Goal: Task Accomplishment & Management: Manage account settings

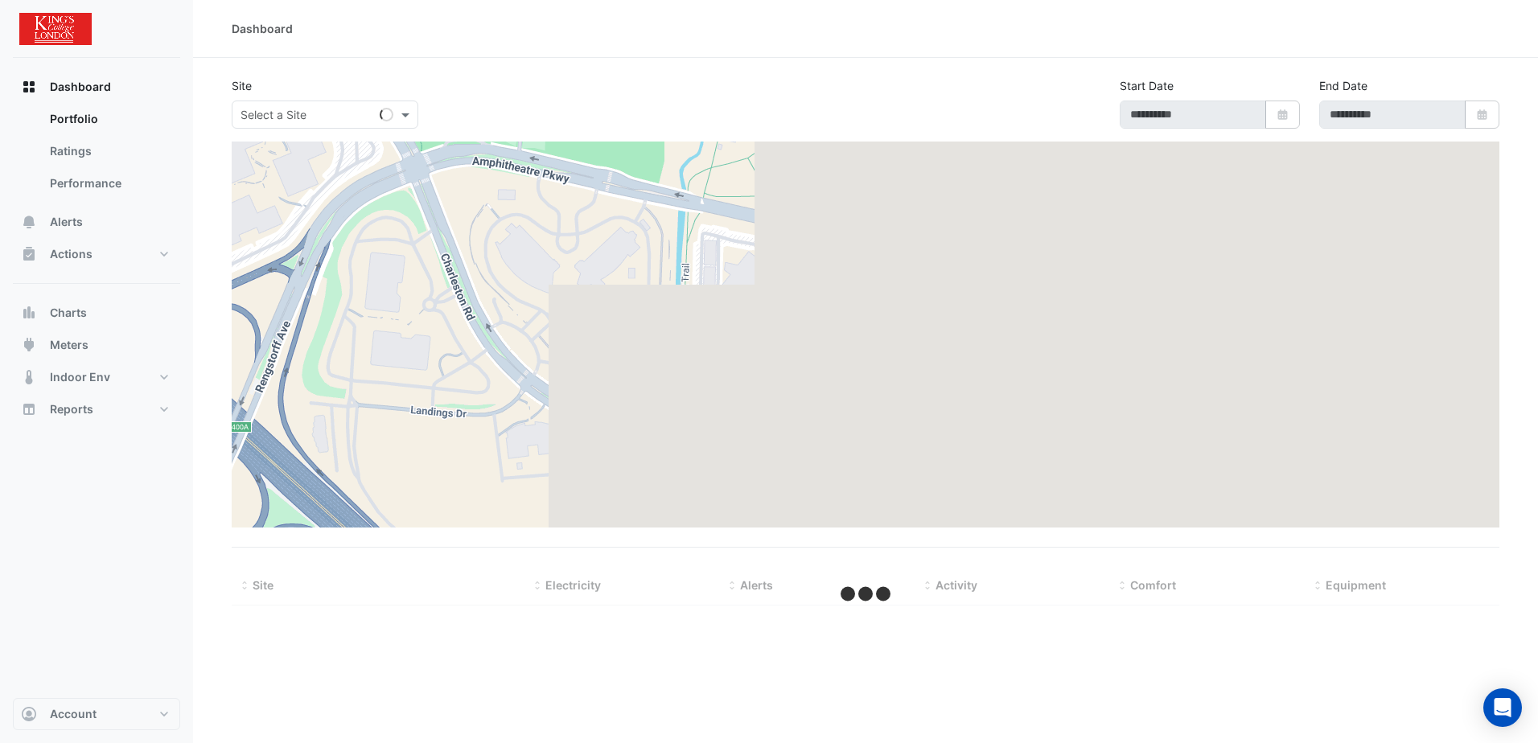
type input "**********"
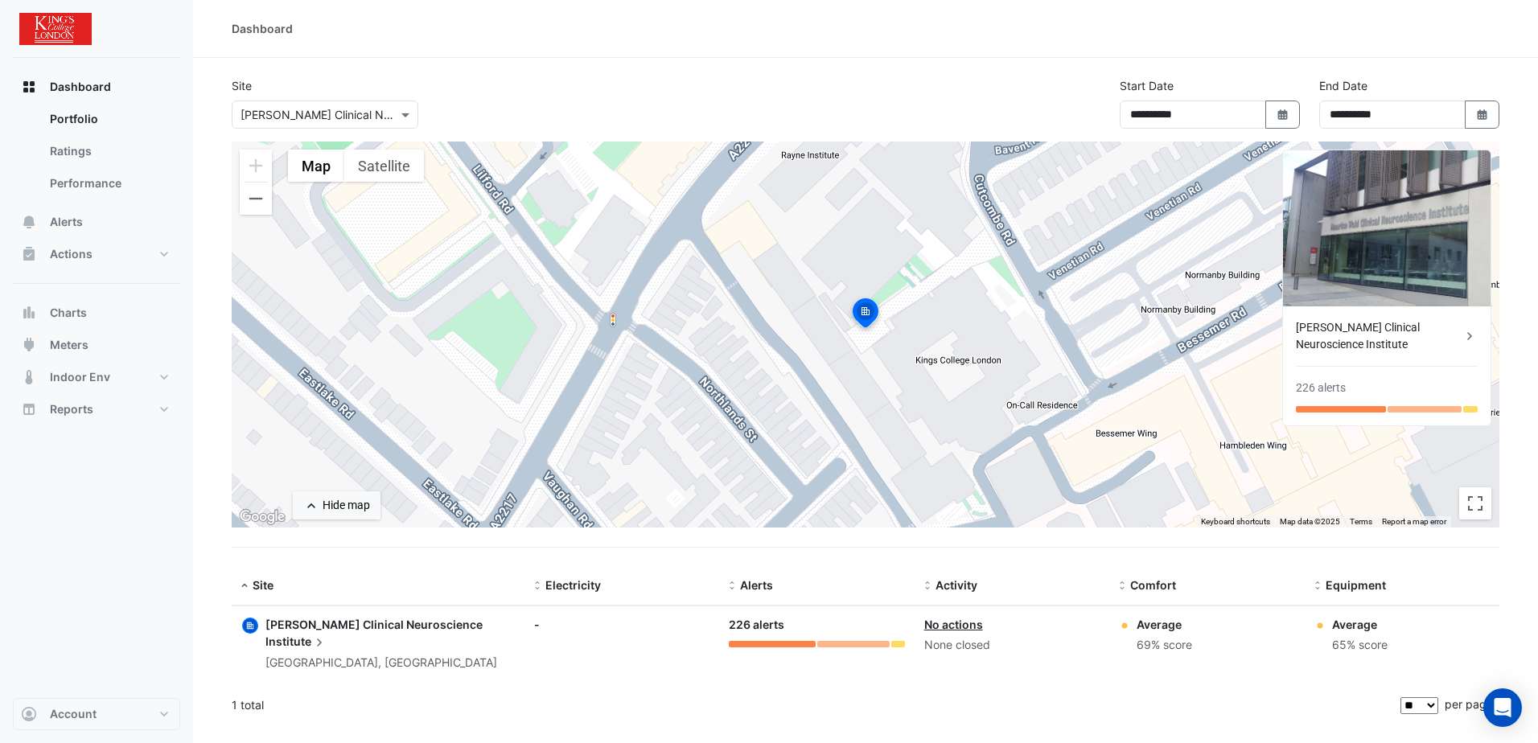
click at [422, 629] on span "[PERSON_NAME] Clinical Neuroscience" at bounding box center [373, 625] width 217 height 14
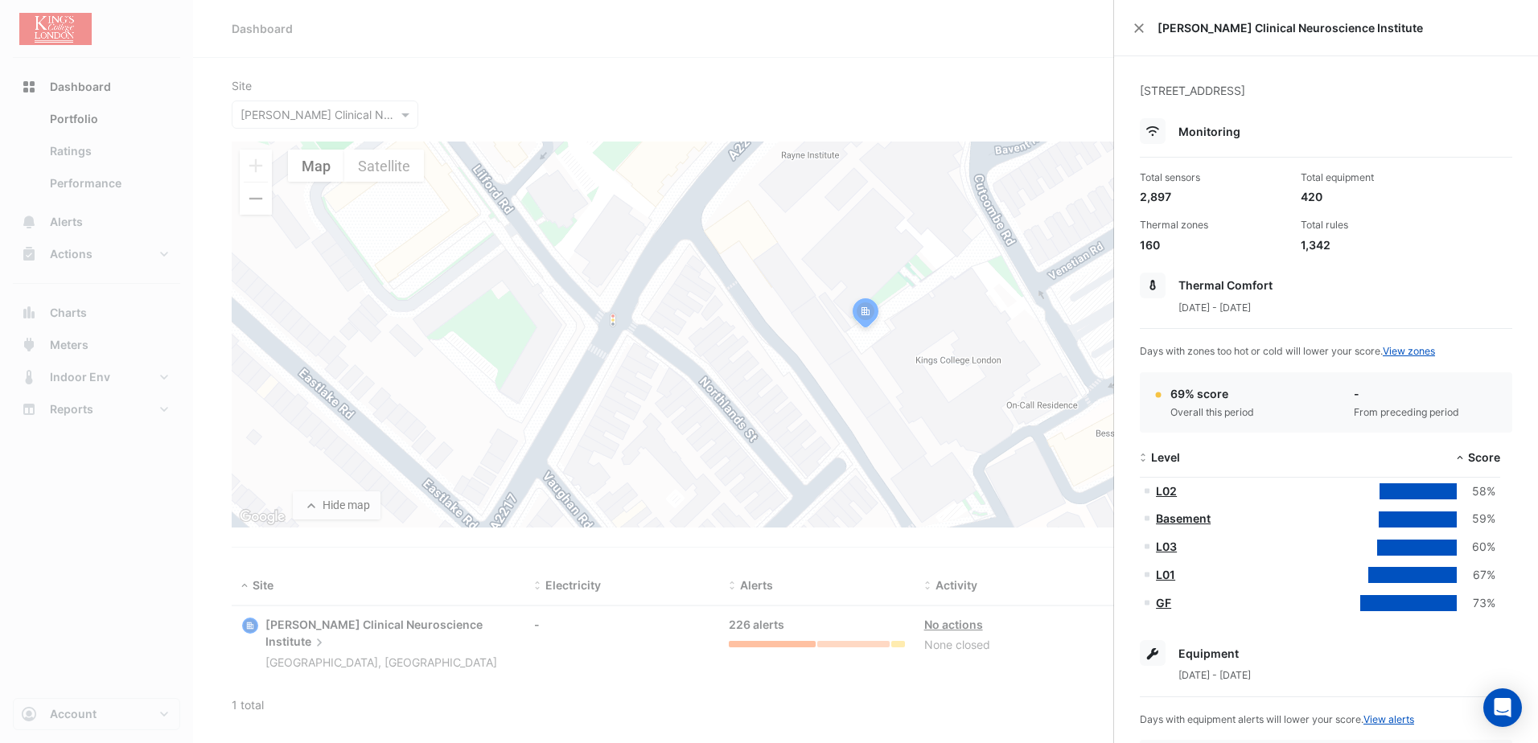
click at [996, 53] on ngb-offcanvas-backdrop at bounding box center [769, 371] width 1538 height 743
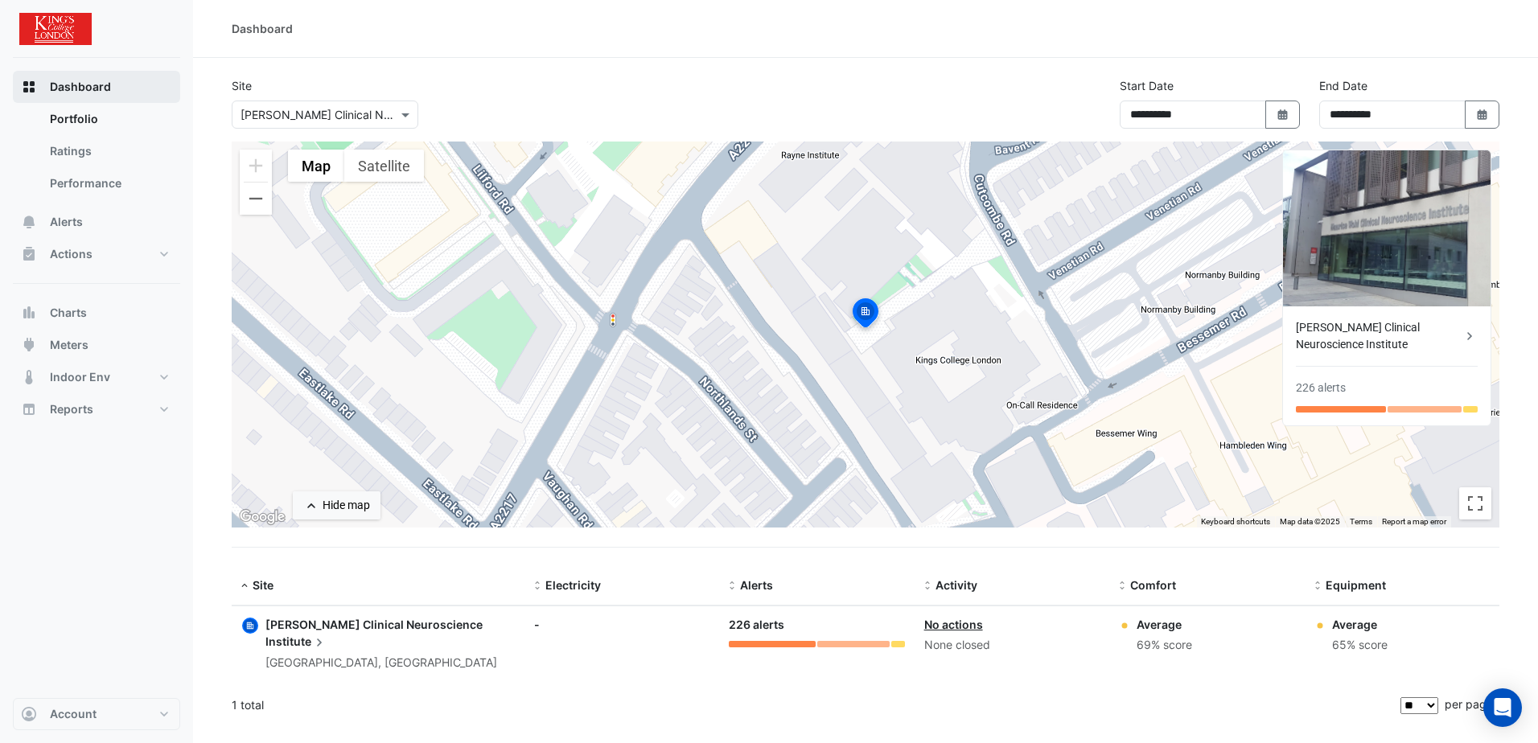
click at [61, 88] on span "Dashboard" at bounding box center [80, 87] width 61 height 16
click at [67, 124] on link "Portfolio" at bounding box center [108, 119] width 143 height 32
click at [71, 114] on link "Portfolio" at bounding box center [108, 119] width 143 height 32
click at [80, 150] on link "Ratings" at bounding box center [108, 151] width 143 height 32
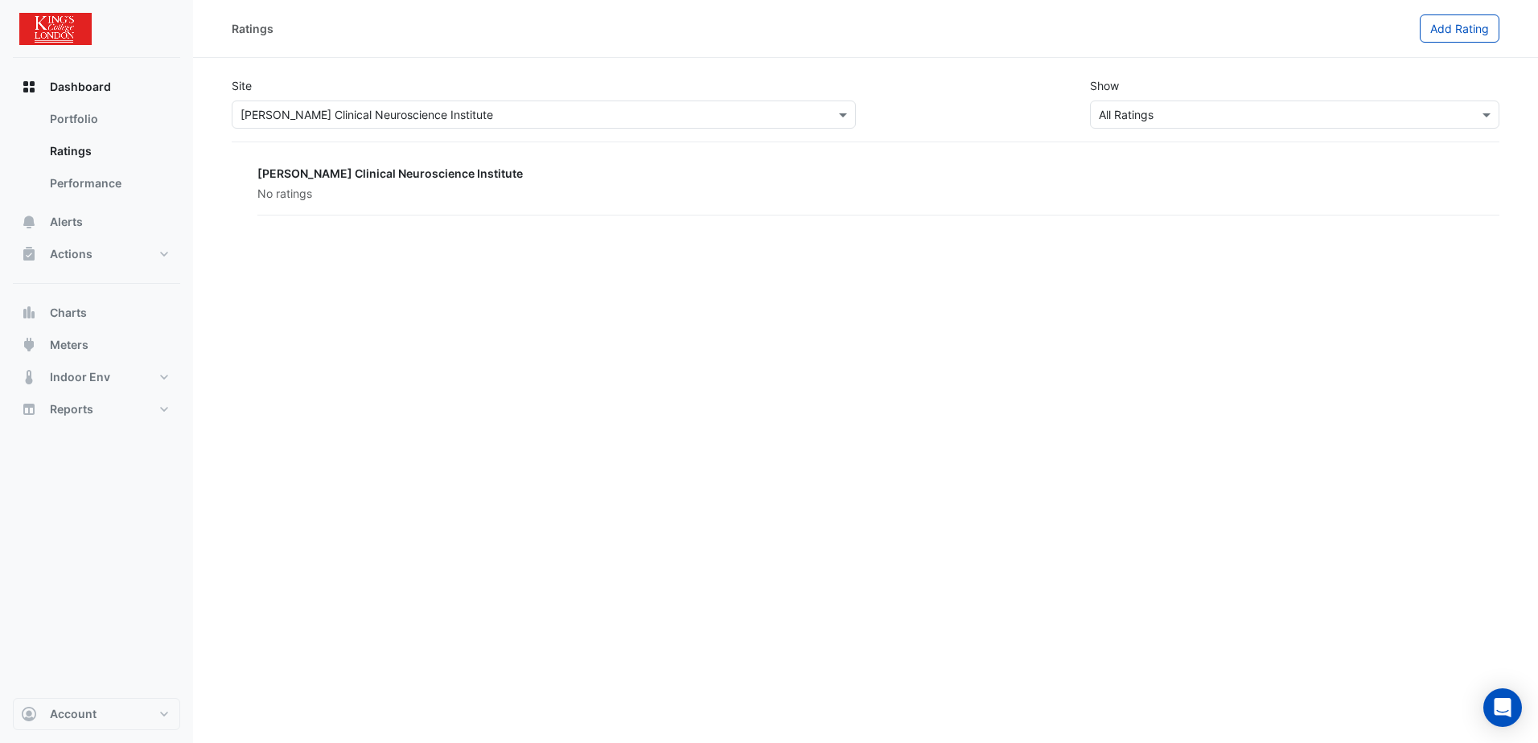
click at [751, 113] on input "text" at bounding box center [527, 115] width 574 height 17
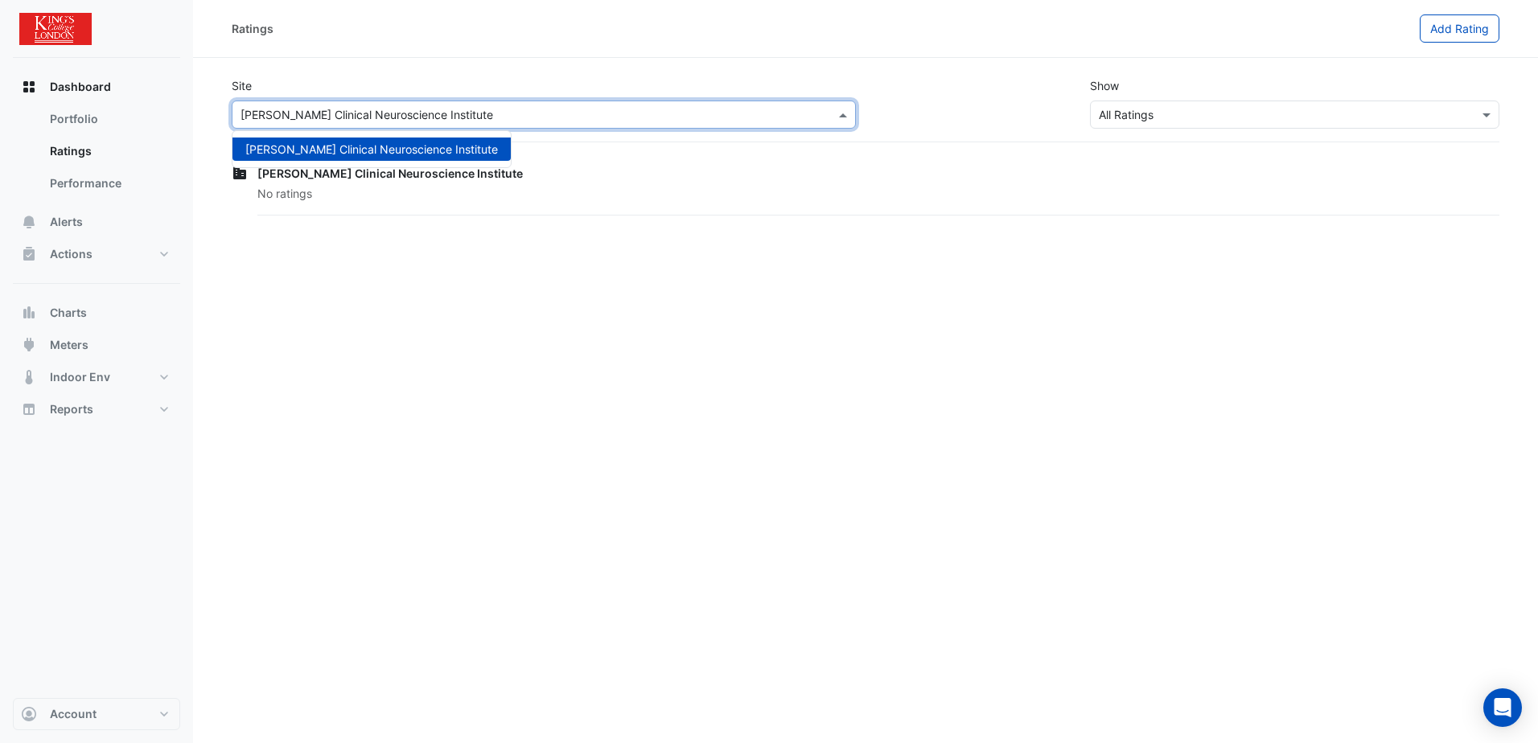
click at [691, 39] on div "Ratings" at bounding box center [826, 28] width 1188 height 28
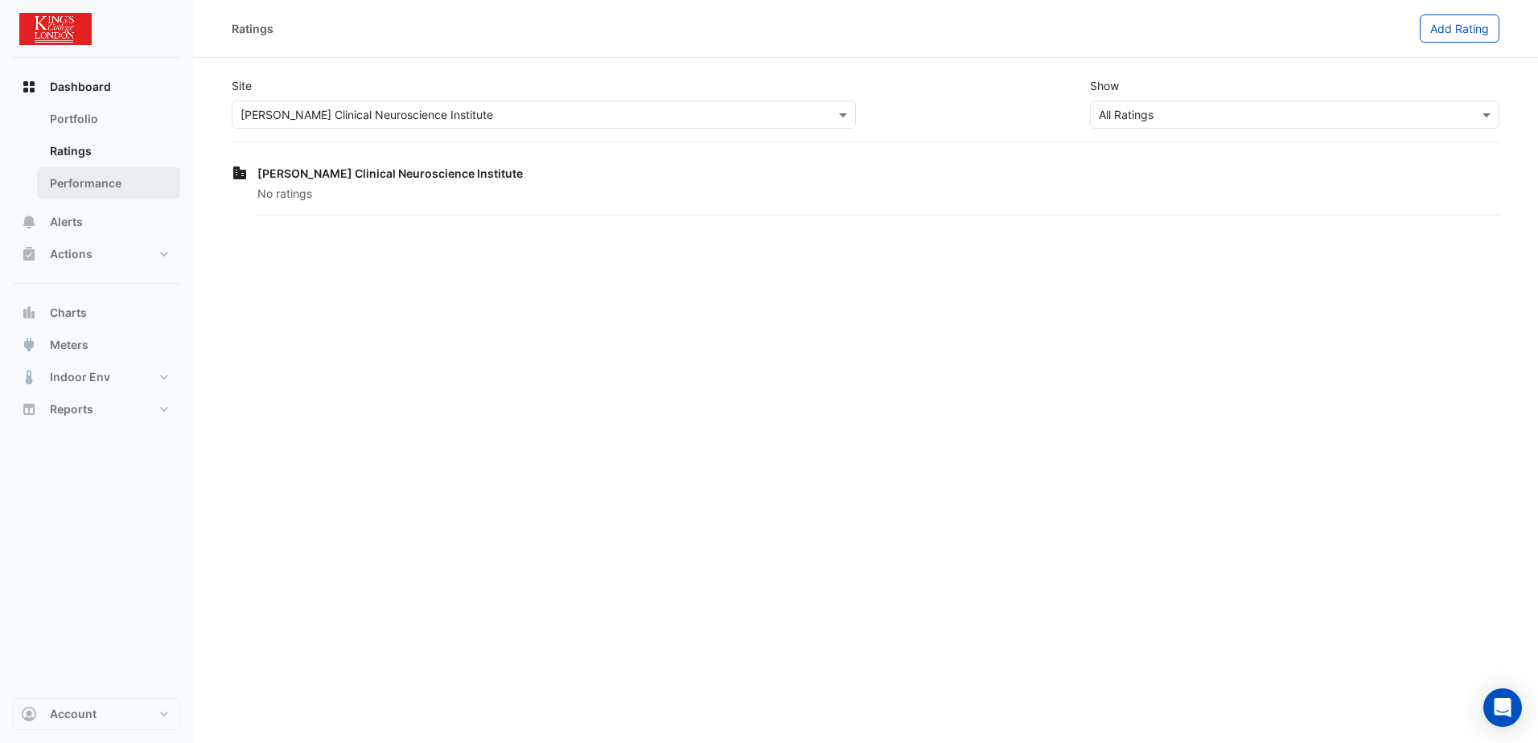
click at [90, 183] on link "Performance" at bounding box center [108, 183] width 143 height 32
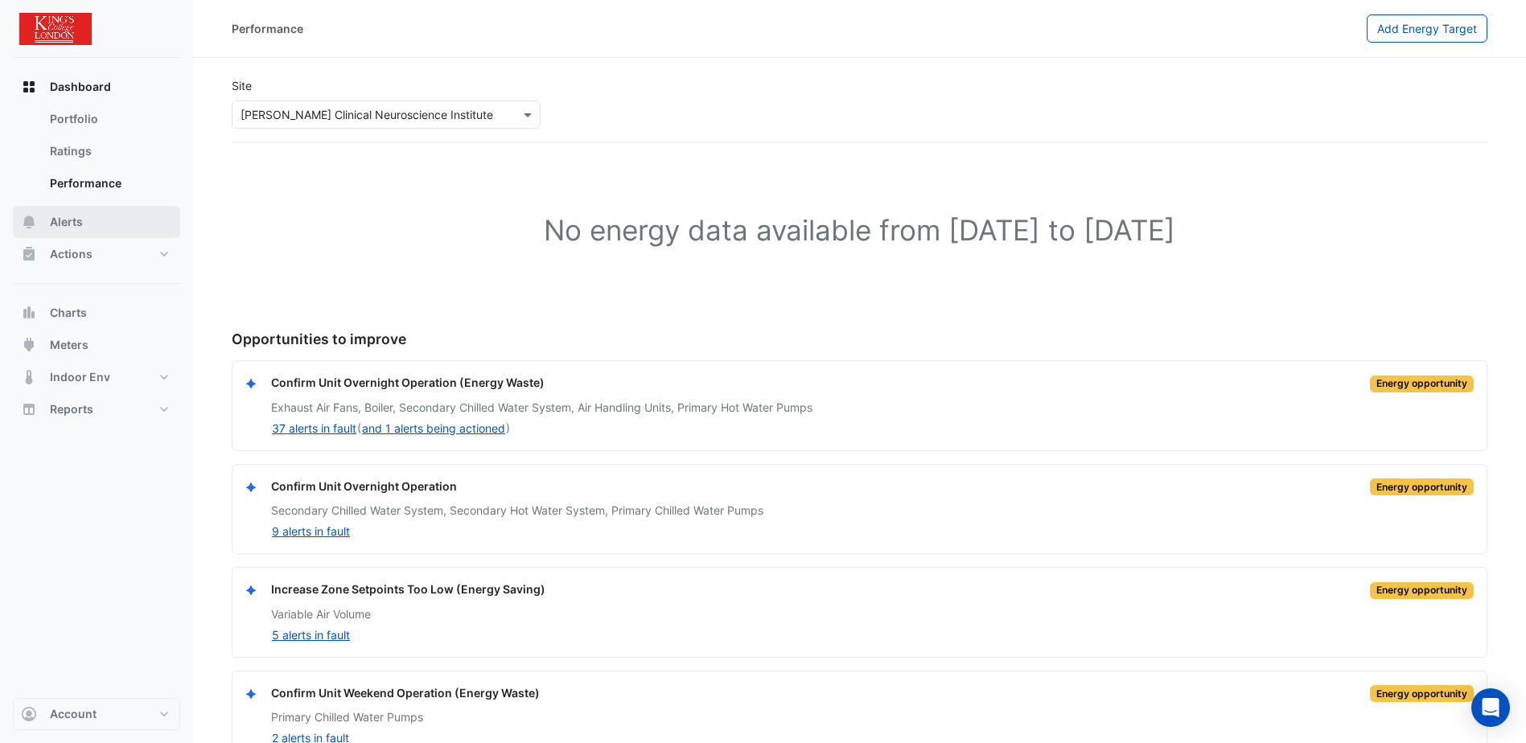
click at [69, 221] on span "Alerts" at bounding box center [66, 222] width 33 height 16
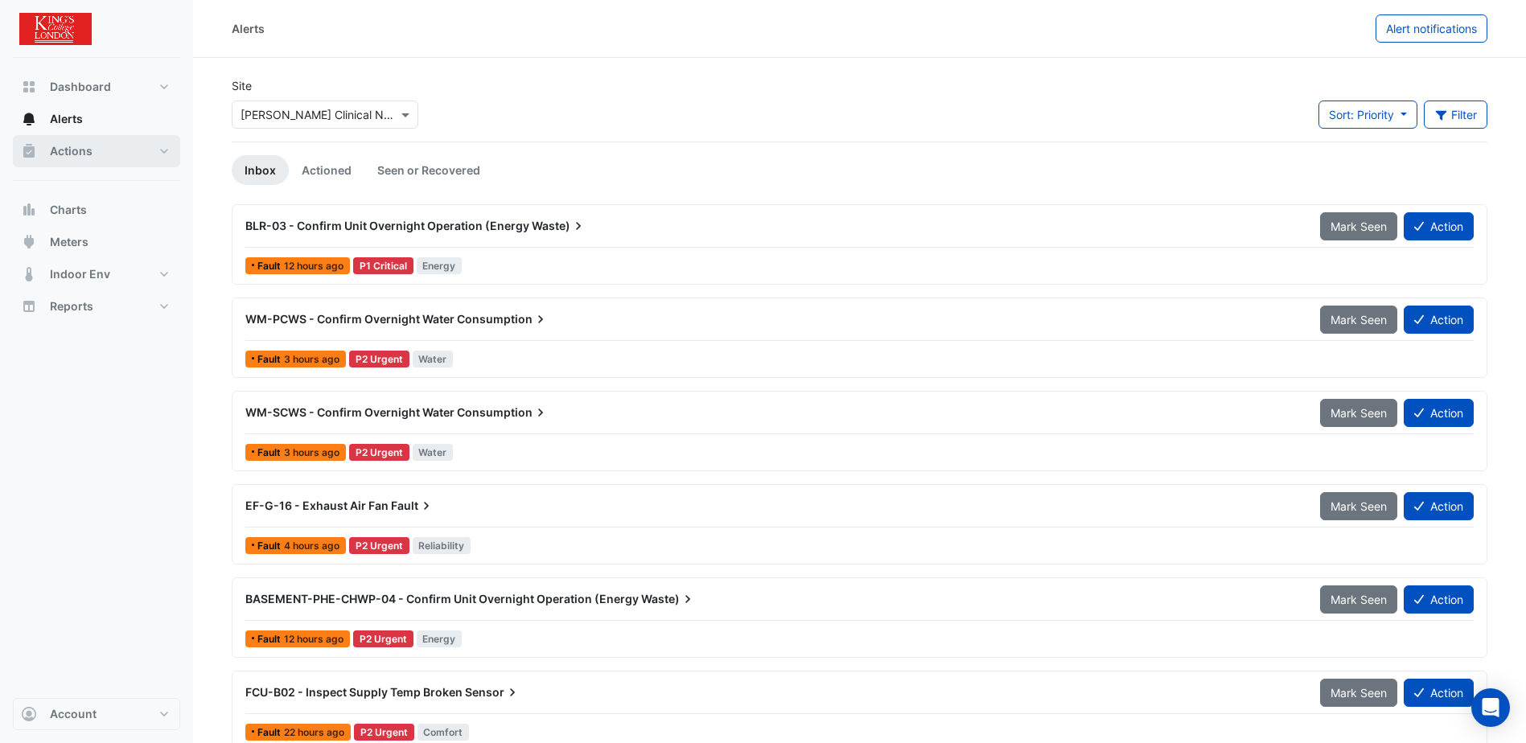
click at [76, 156] on span "Actions" at bounding box center [71, 151] width 43 height 16
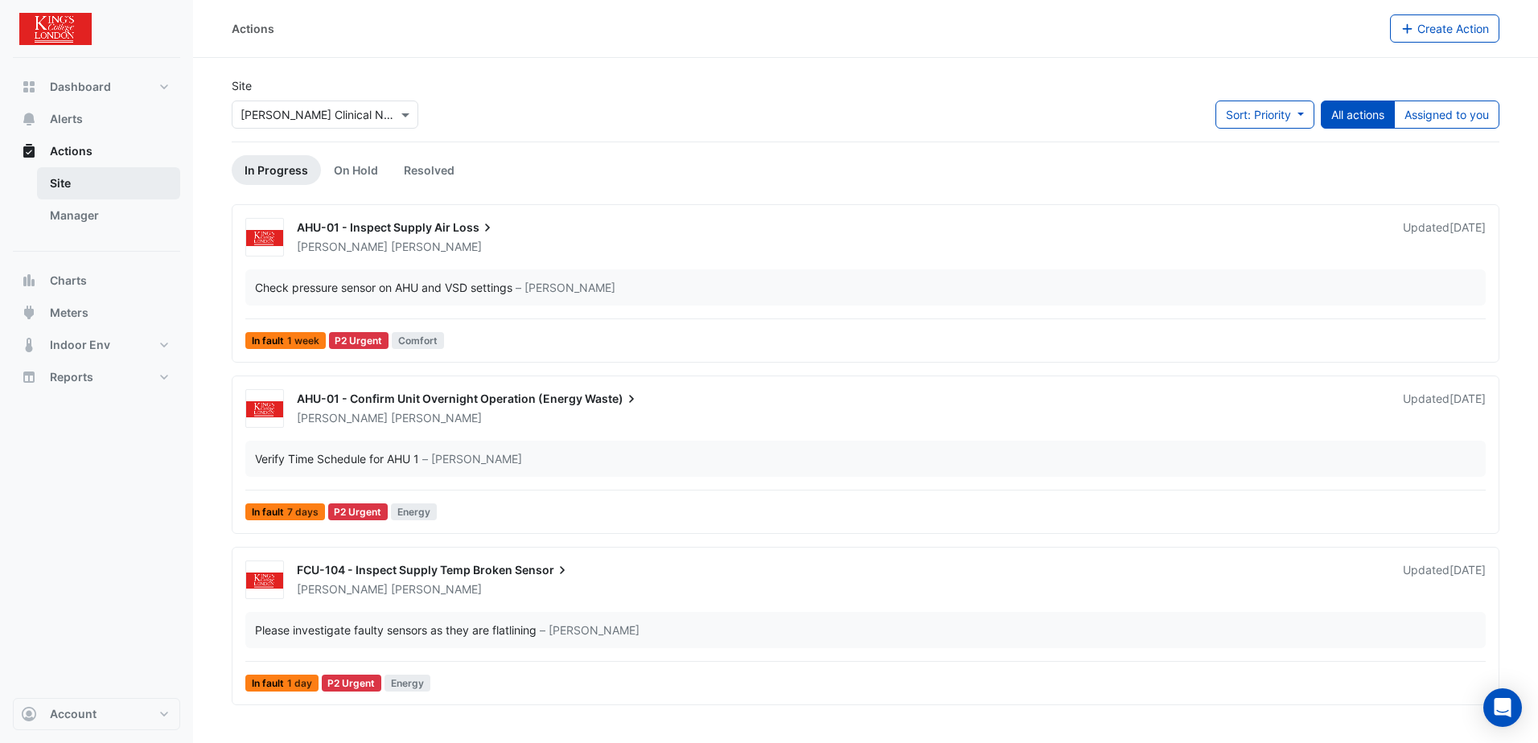
click at [61, 181] on link "Site" at bounding box center [108, 183] width 143 height 32
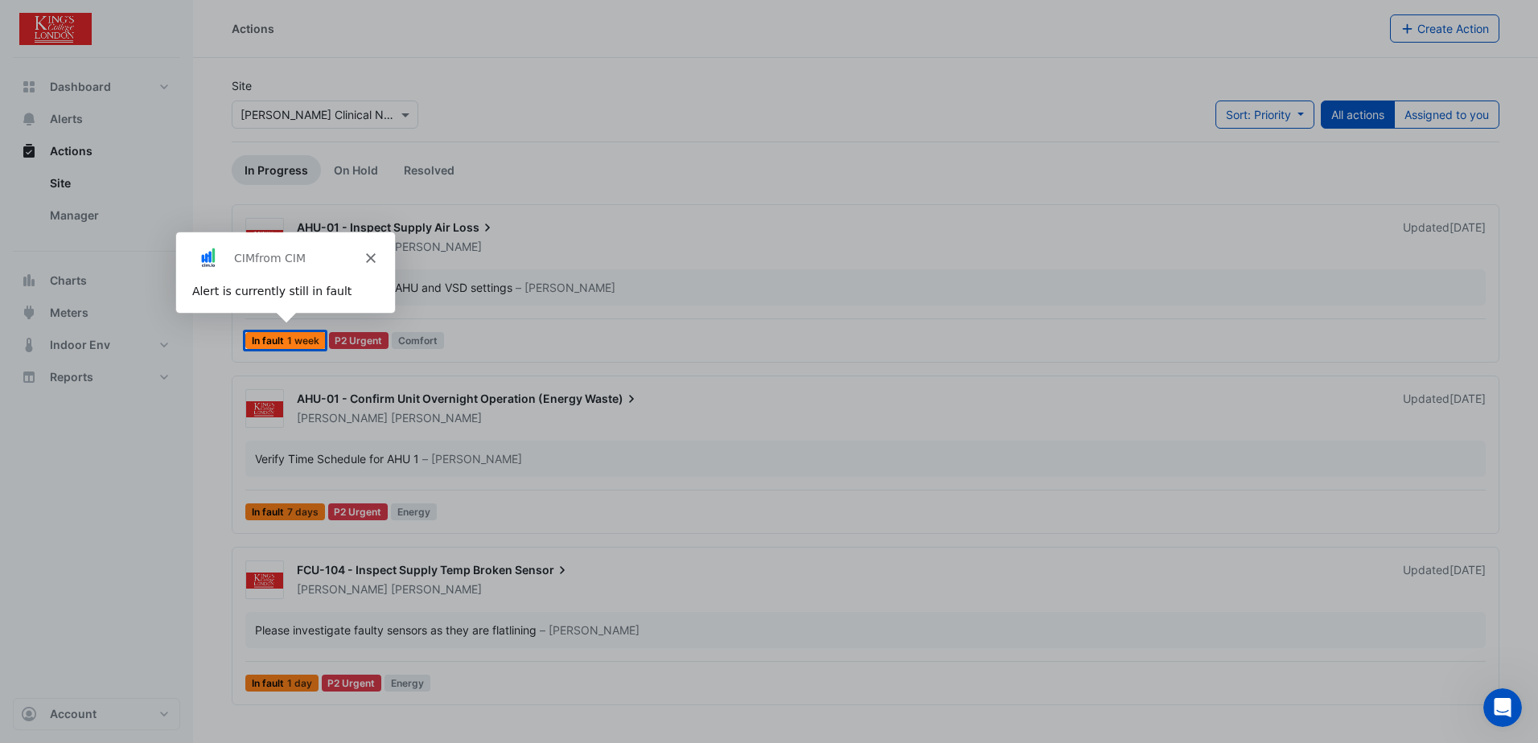
click at [75, 180] on div "Product tour overlay" at bounding box center [769, 371] width 1538 height 743
click at [371, 256] on polygon "Close" at bounding box center [369, 258] width 10 height 10
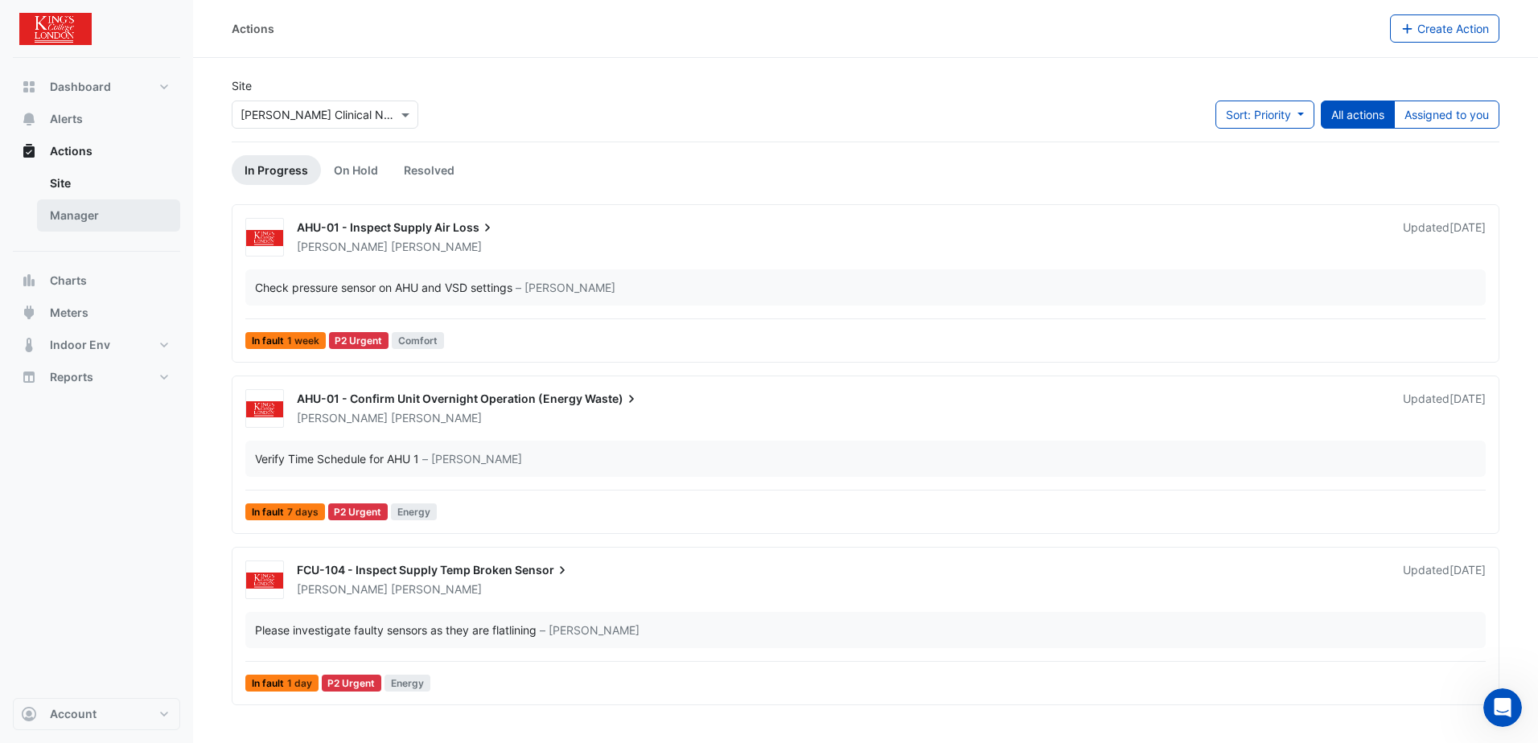
click at [76, 221] on link "Manager" at bounding box center [108, 215] width 143 height 32
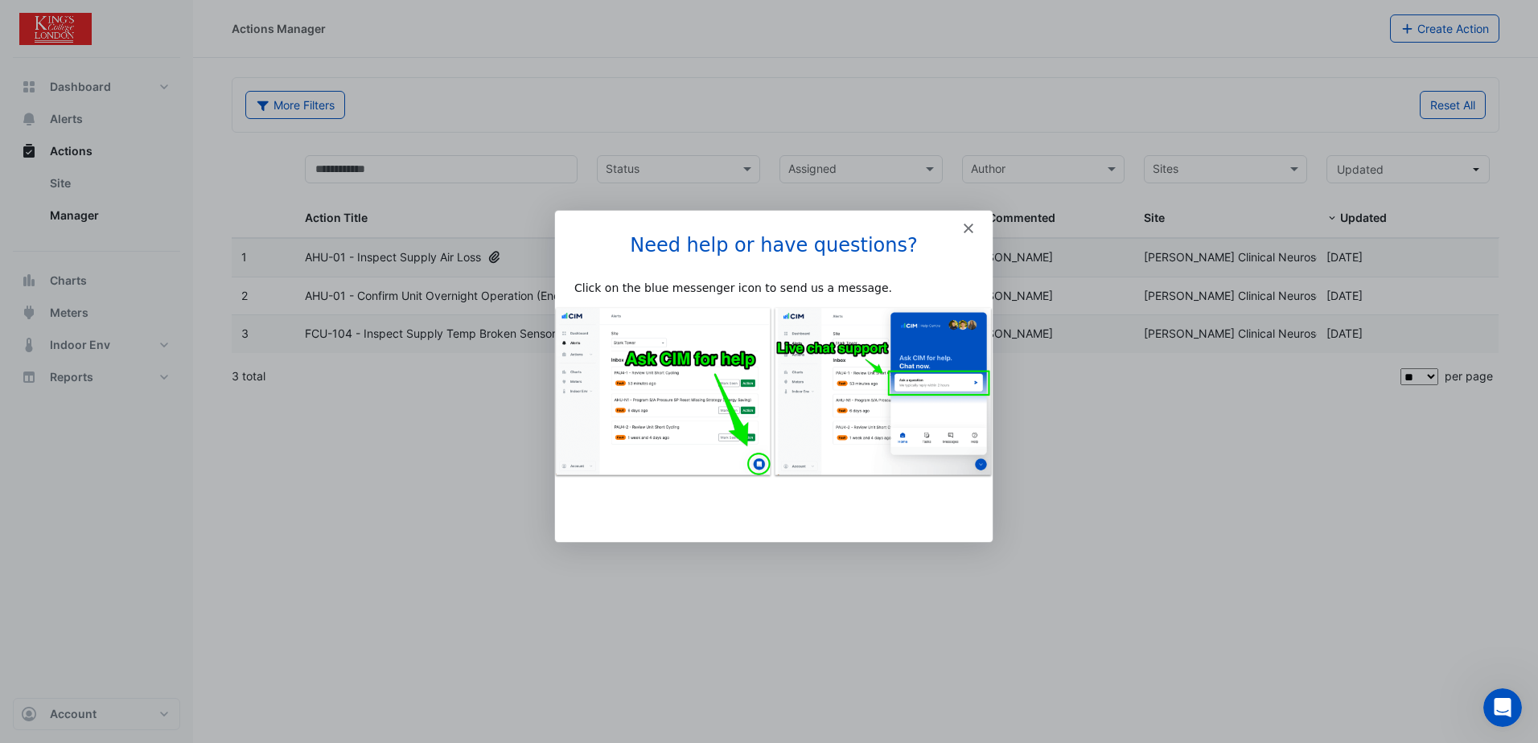
click at [968, 228] on icon "Close" at bounding box center [968, 227] width 10 height 10
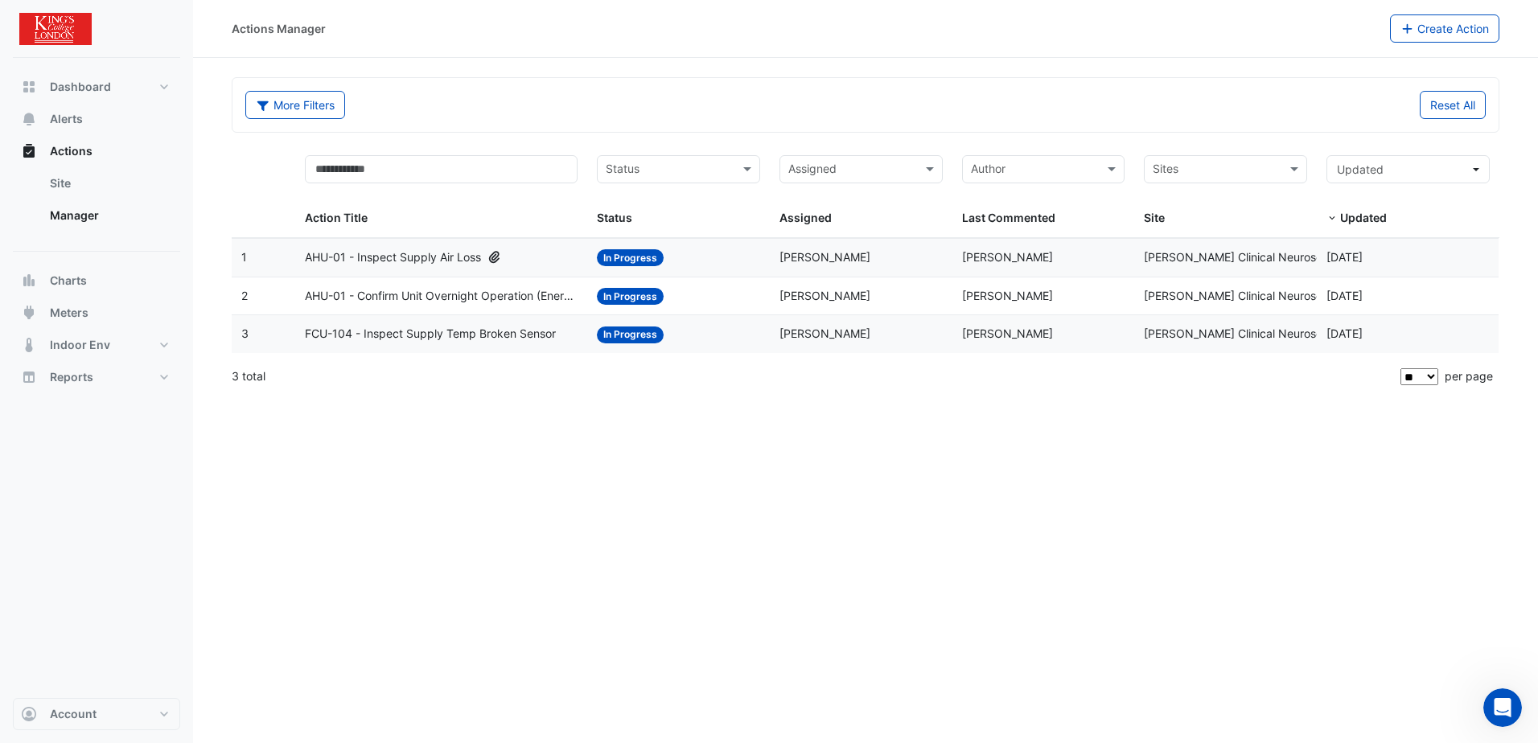
click at [756, 257] on div "Status: In Progress" at bounding box center [678, 258] width 163 height 18
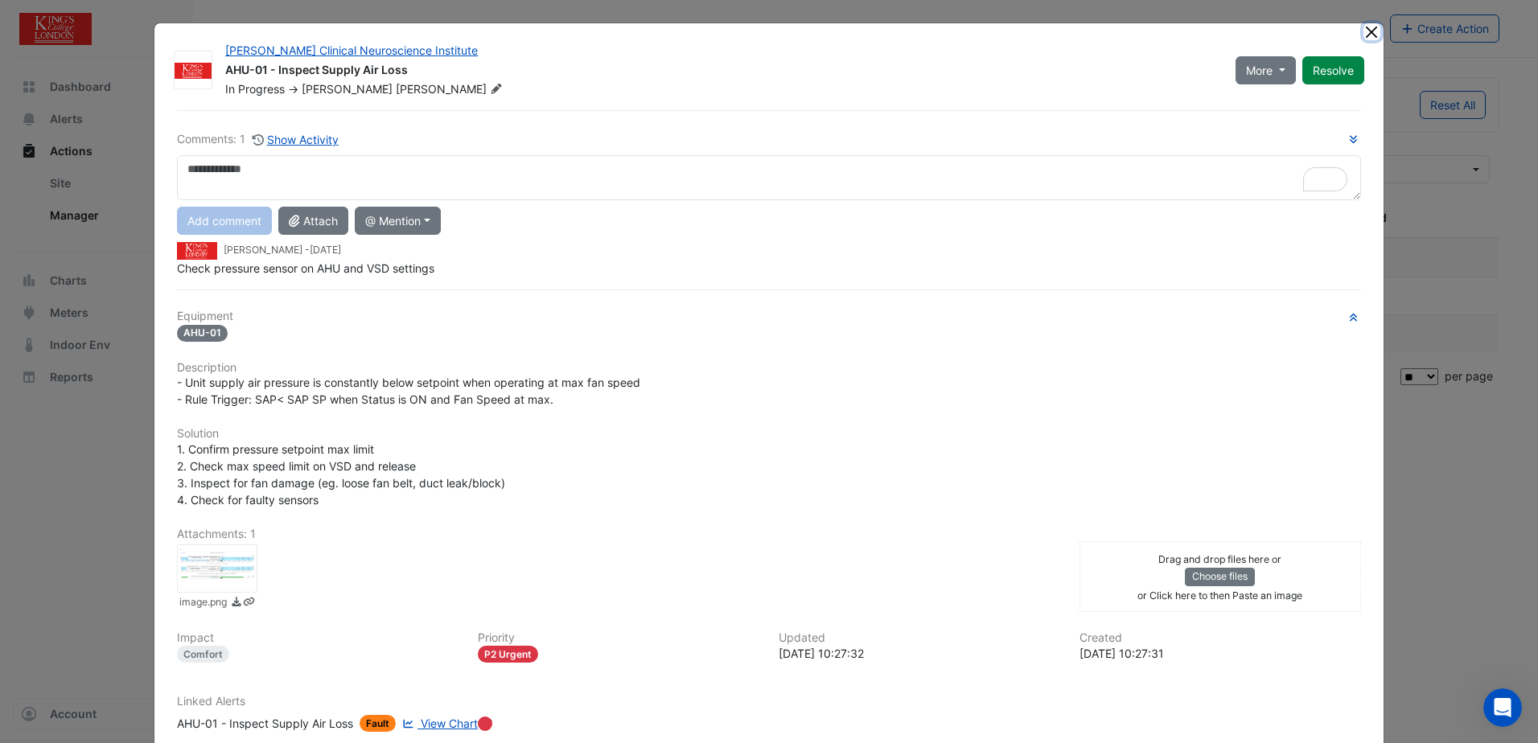
click at [1363, 30] on button "Close" at bounding box center [1371, 31] width 17 height 17
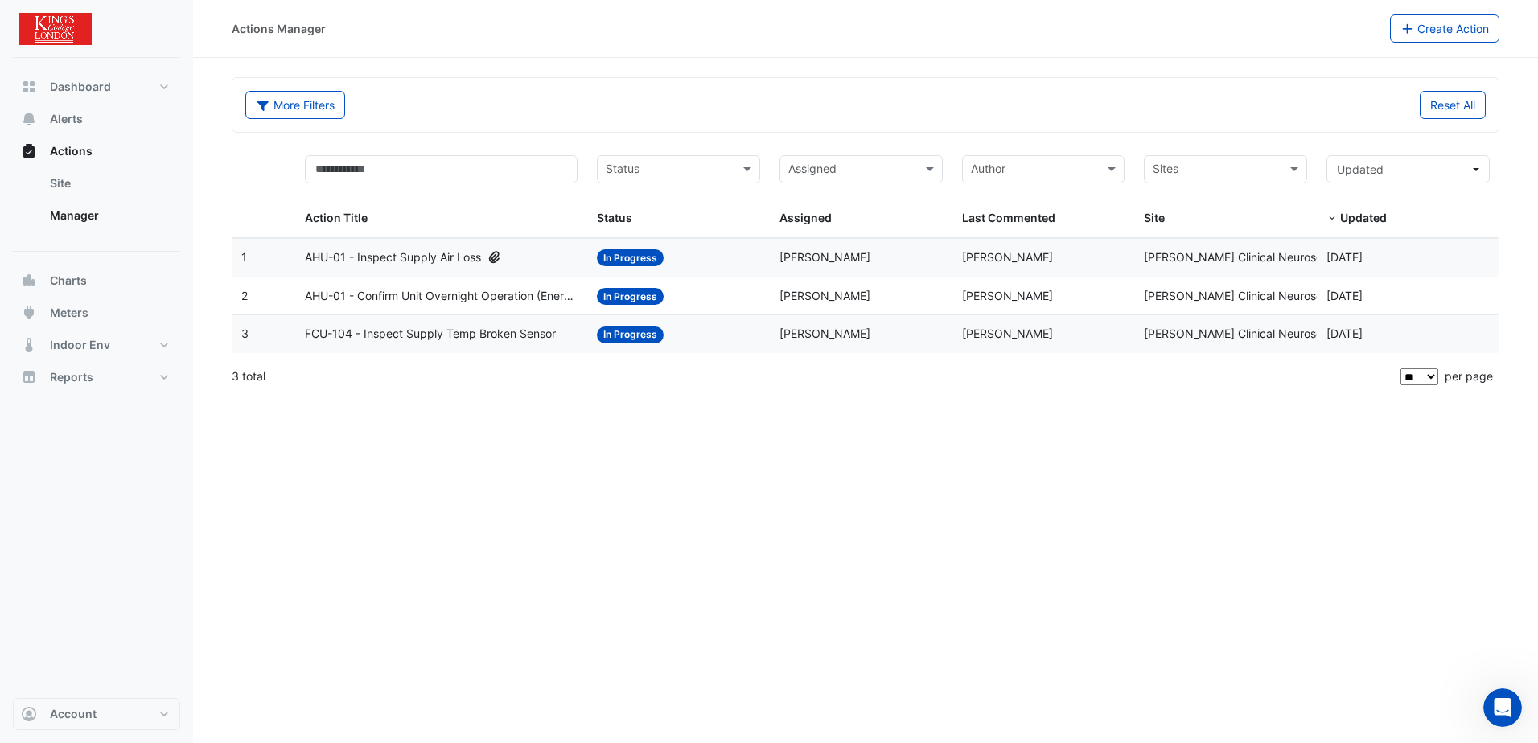
click at [462, 292] on span "AHU-01 - Confirm Unit Overnight Operation (Energy Waste)" at bounding box center [441, 296] width 273 height 18
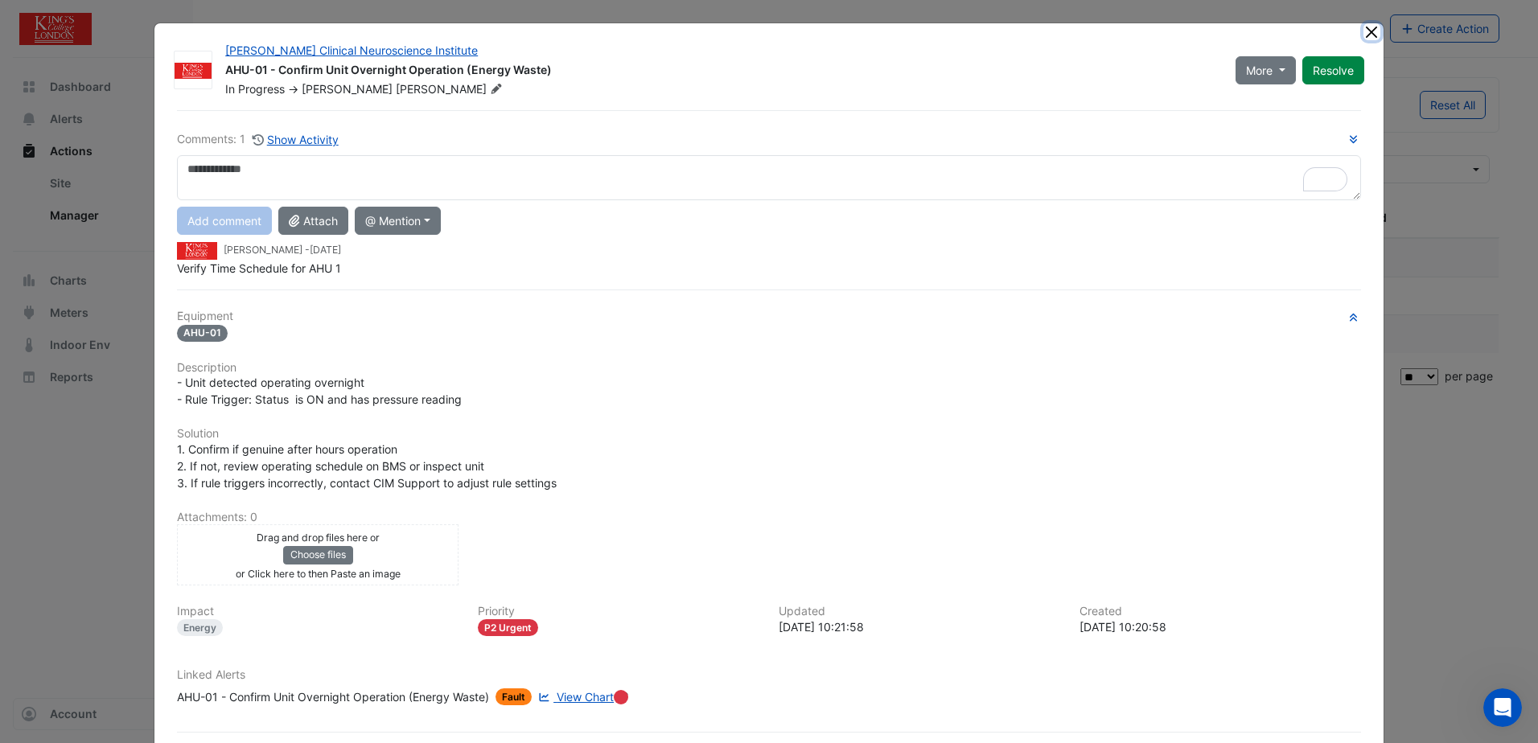
click at [1369, 31] on button "Close" at bounding box center [1371, 31] width 17 height 17
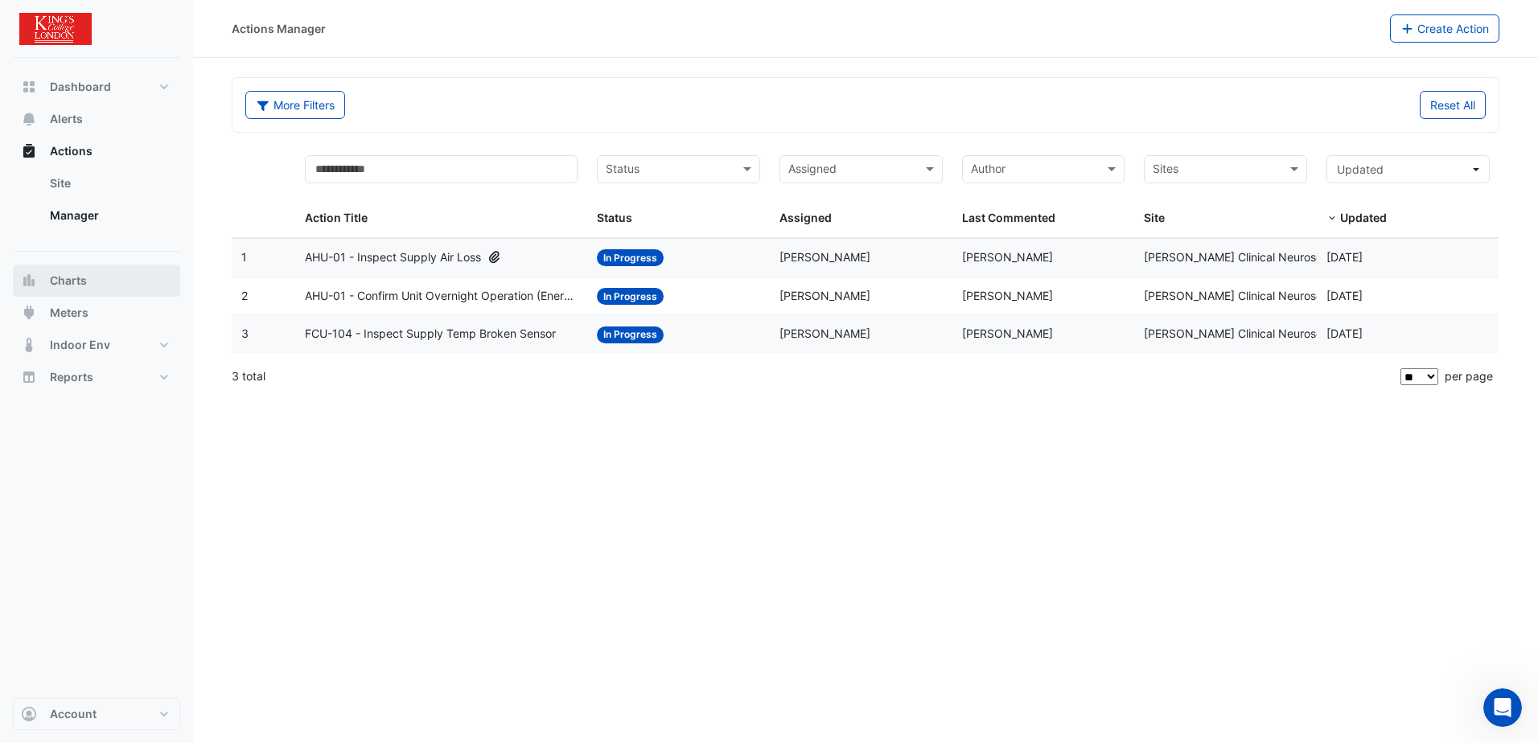
click at [60, 281] on span "Charts" at bounding box center [68, 281] width 37 height 16
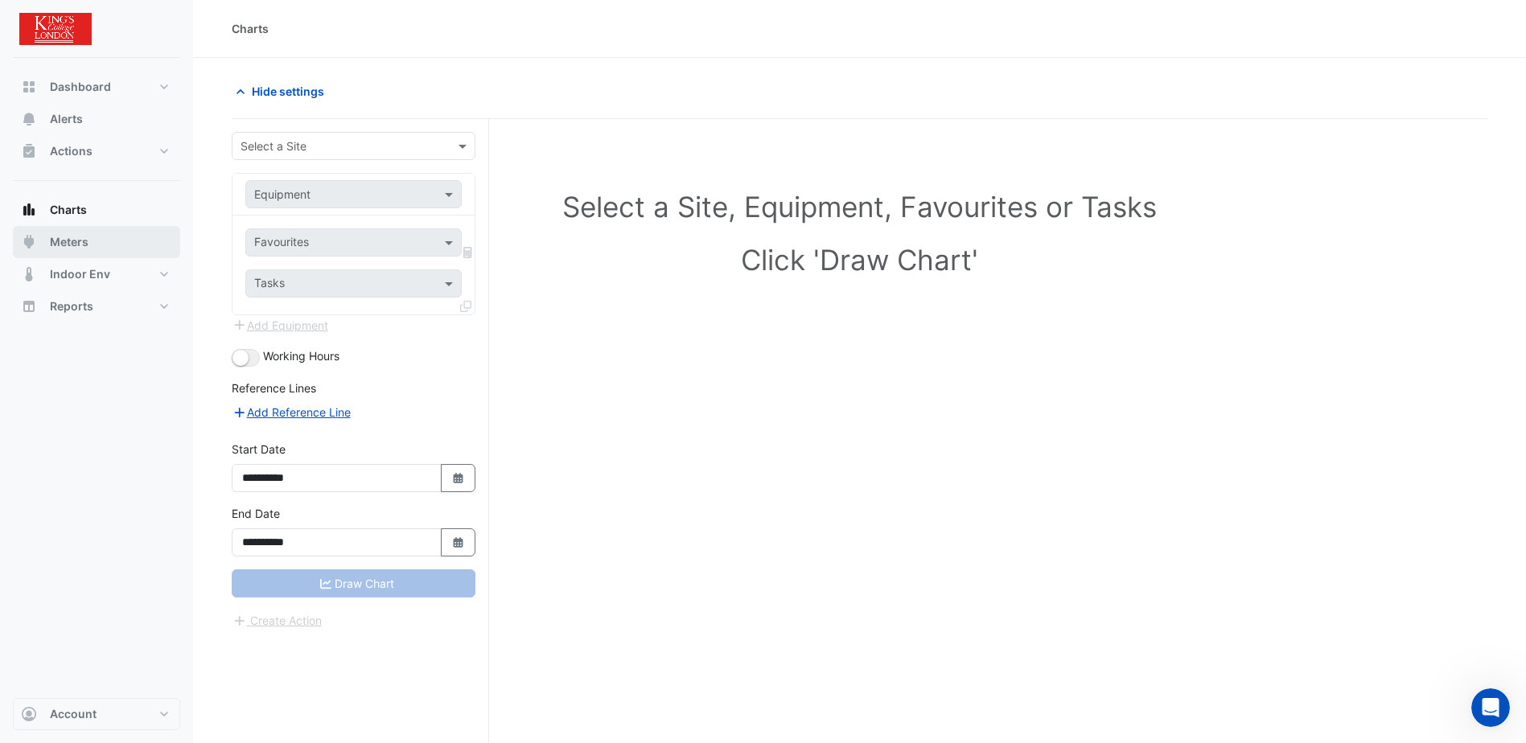
click at [43, 246] on button "Meters" at bounding box center [96, 242] width 167 height 32
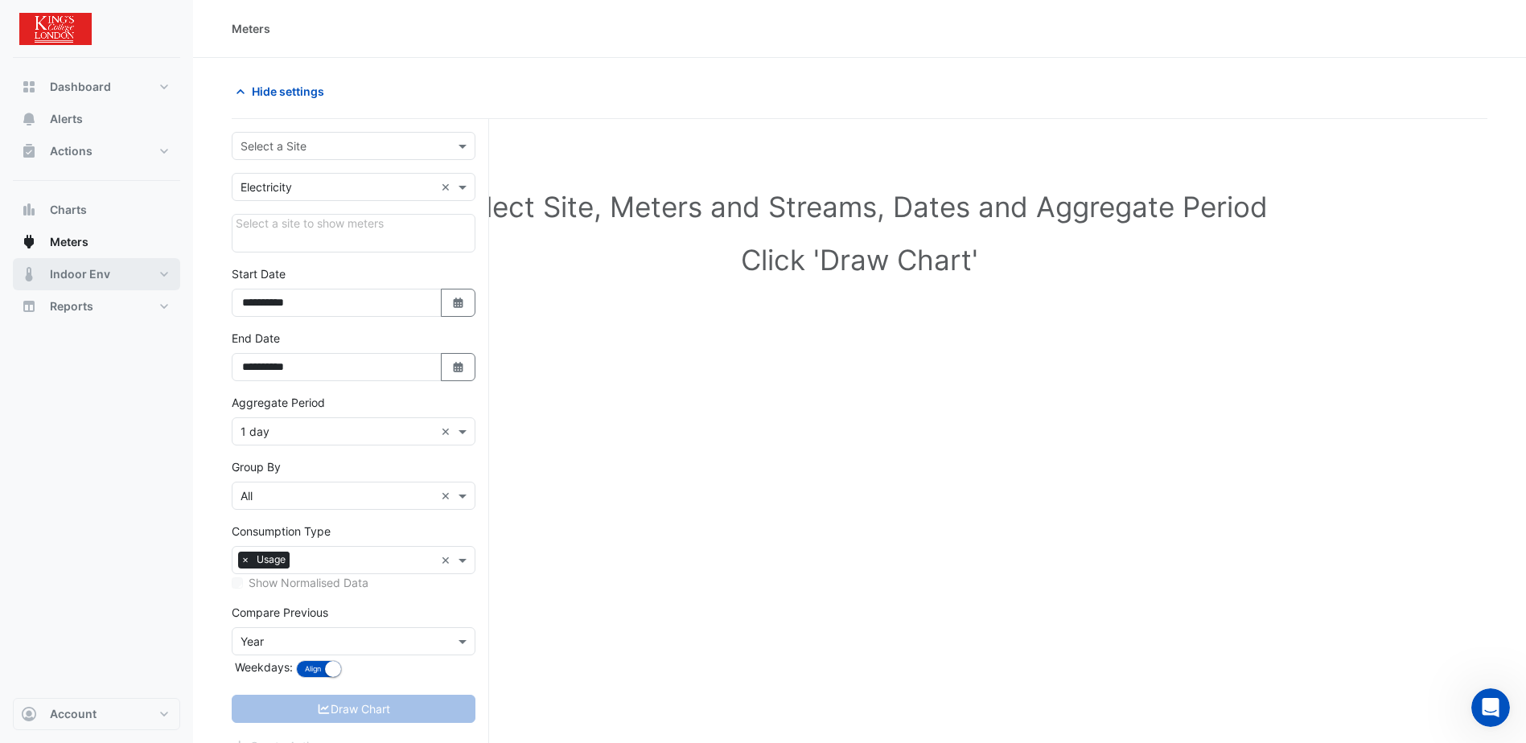
click at [72, 278] on span "Indoor Env" at bounding box center [80, 274] width 60 height 16
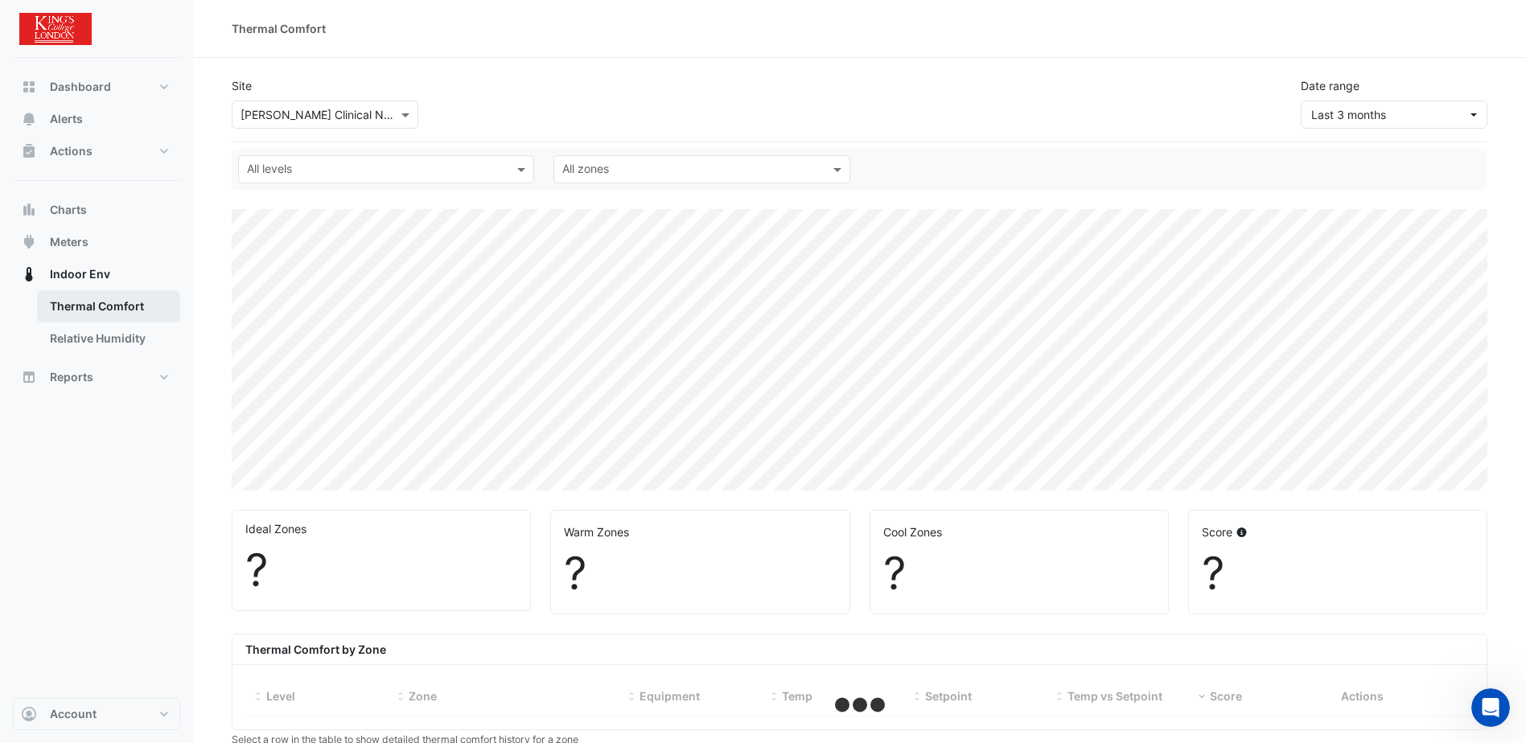
click at [76, 308] on link "Thermal Comfort" at bounding box center [108, 306] width 143 height 32
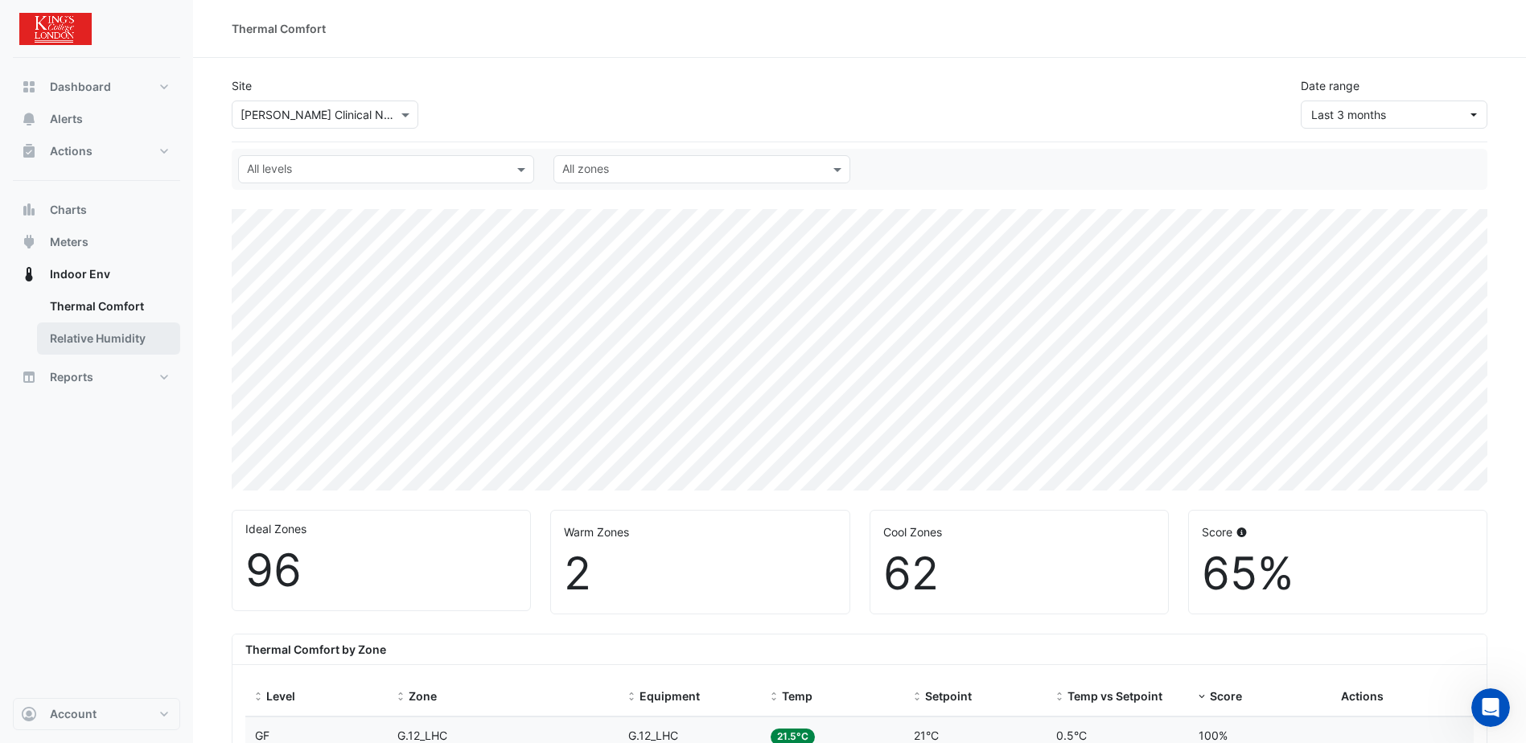
click at [80, 333] on link "Relative Humidity" at bounding box center [108, 339] width 143 height 32
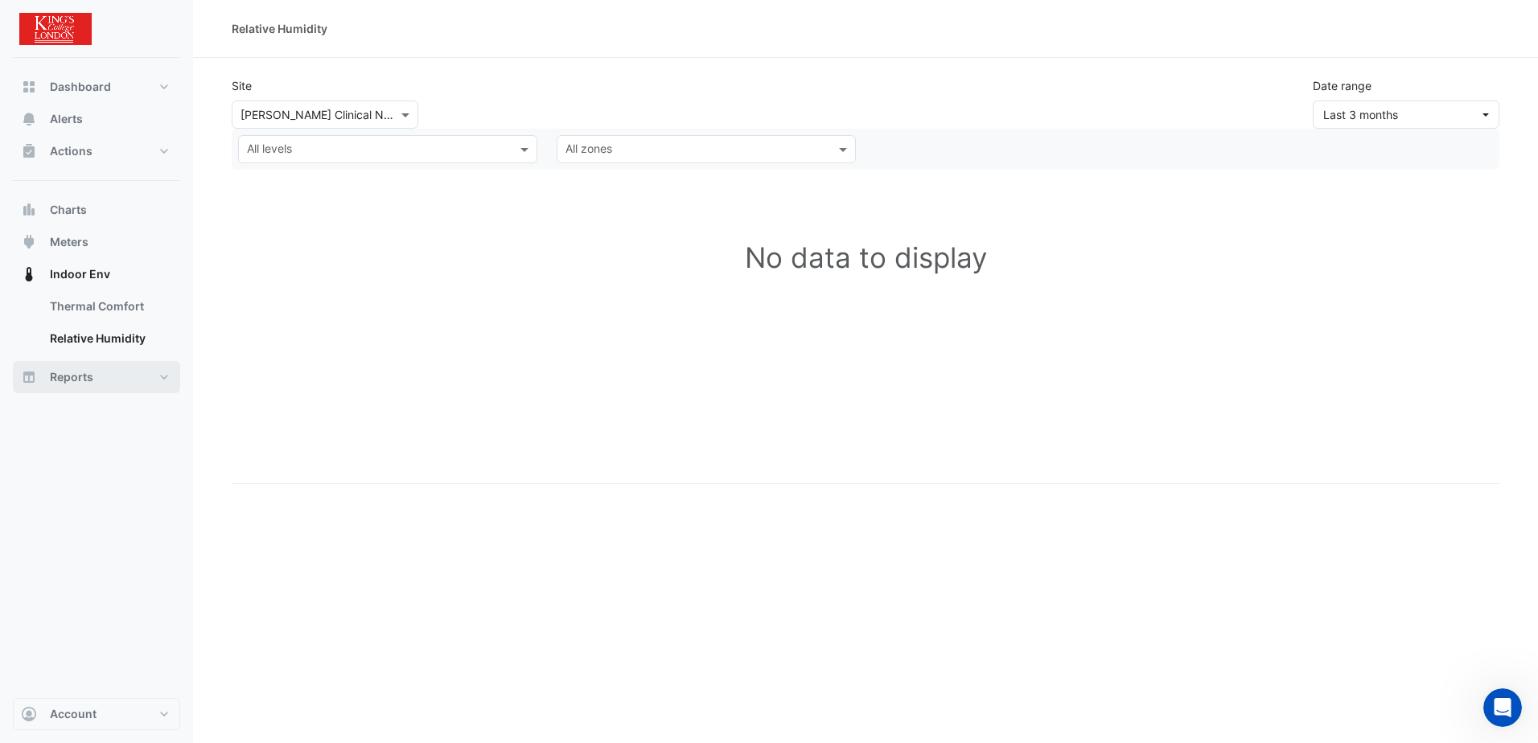
click at [74, 374] on span "Reports" at bounding box center [71, 377] width 43 height 16
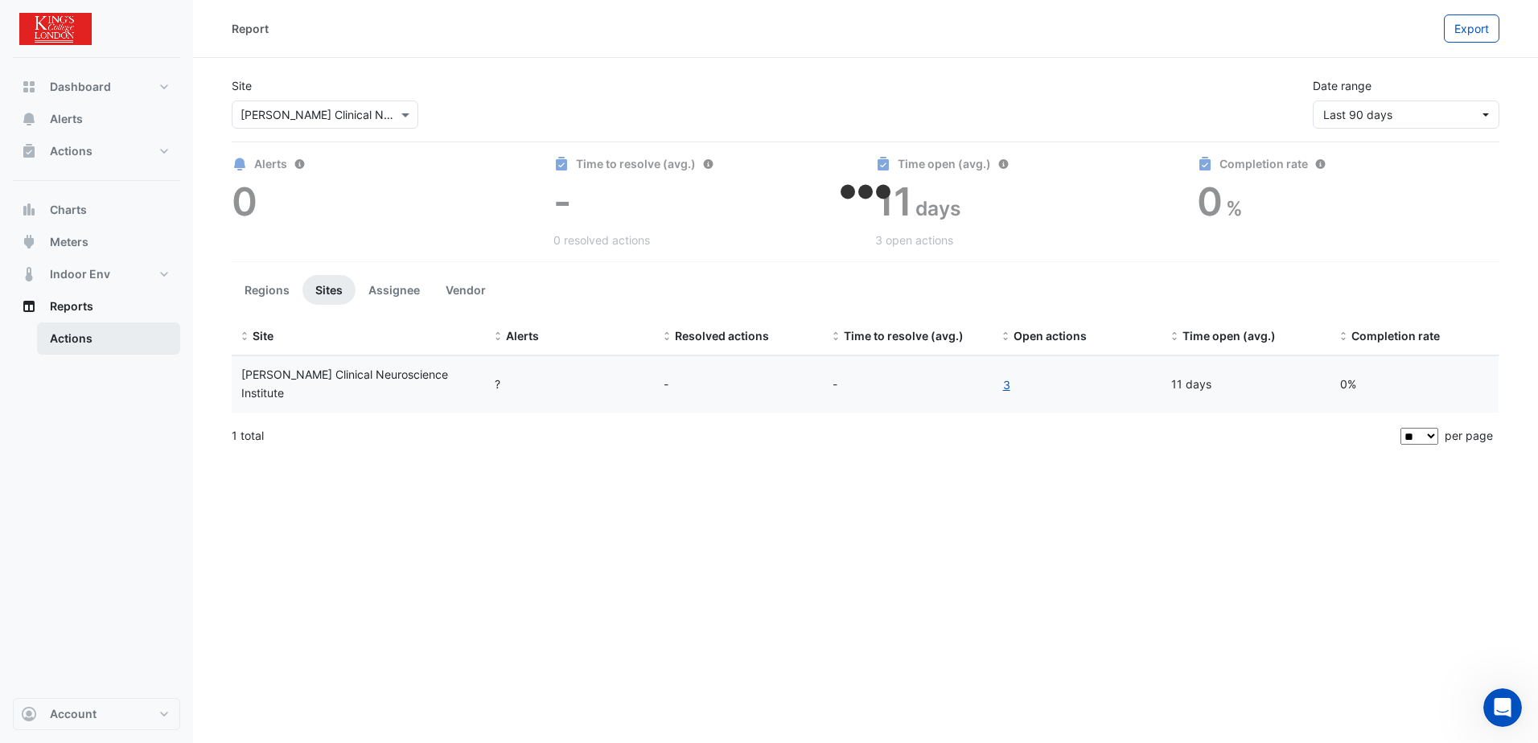
click at [70, 344] on link "Actions" at bounding box center [108, 339] width 143 height 32
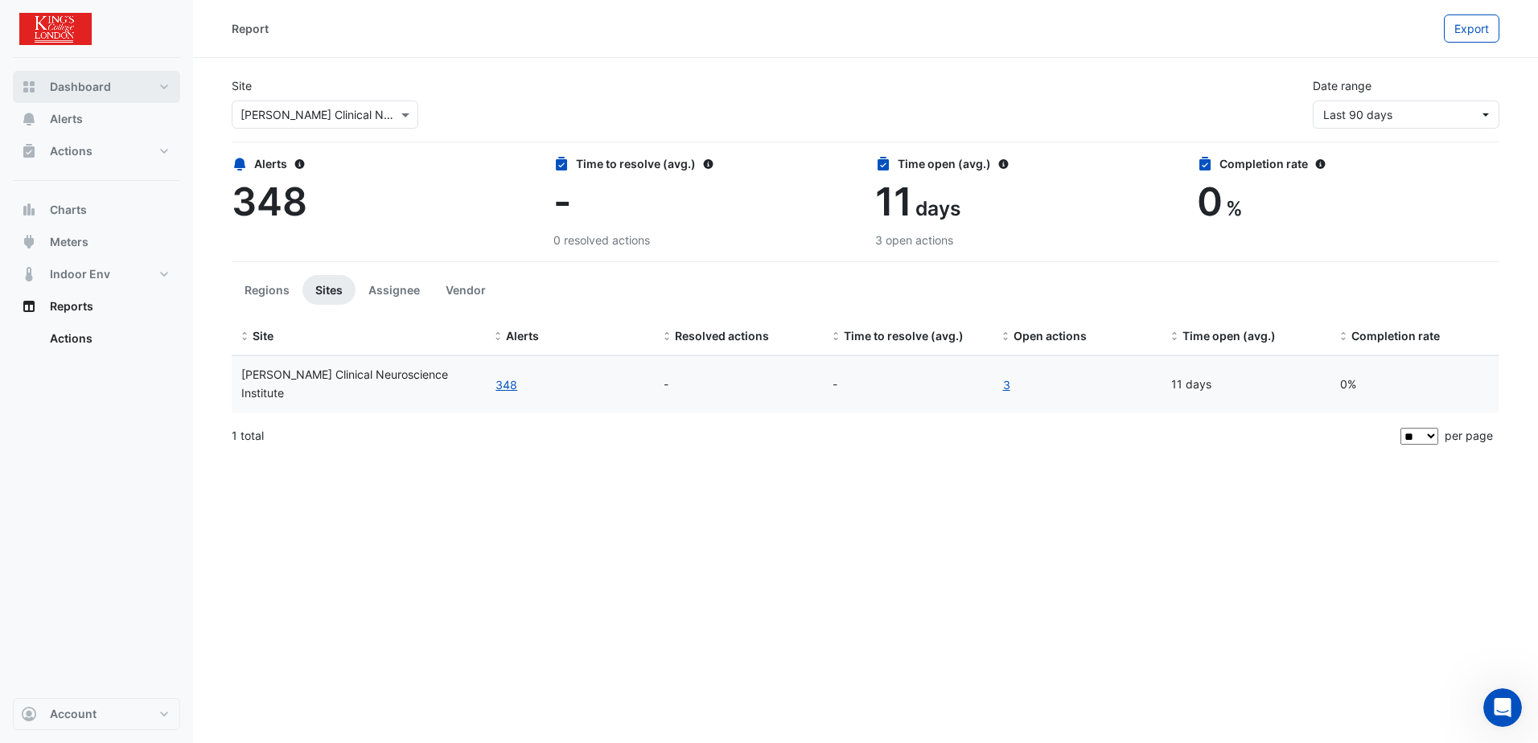
click at [55, 89] on span "Dashboard" at bounding box center [80, 87] width 61 height 16
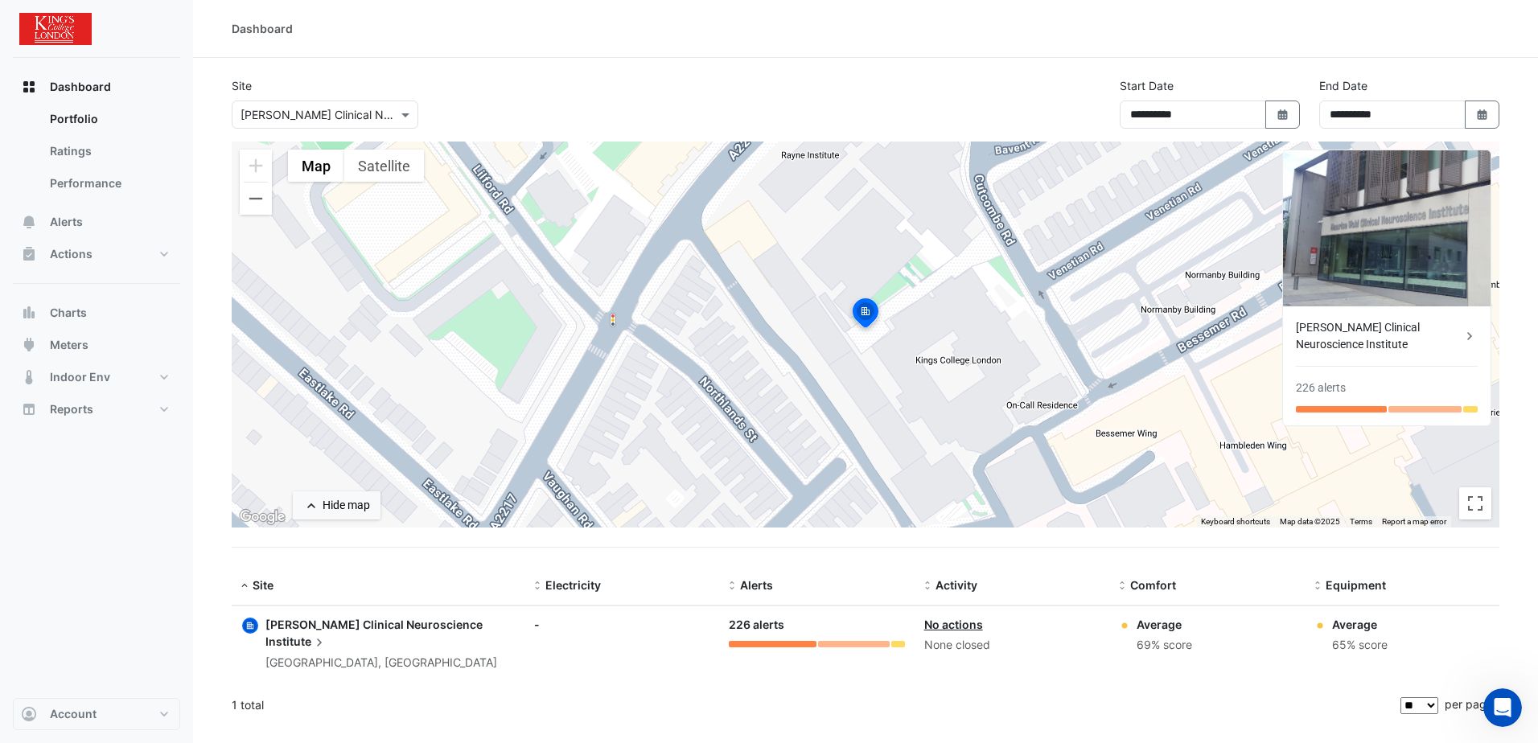
click at [1354, 327] on div "[PERSON_NAME] Clinical Neuroscience Institute" at bounding box center [1379, 336] width 166 height 34
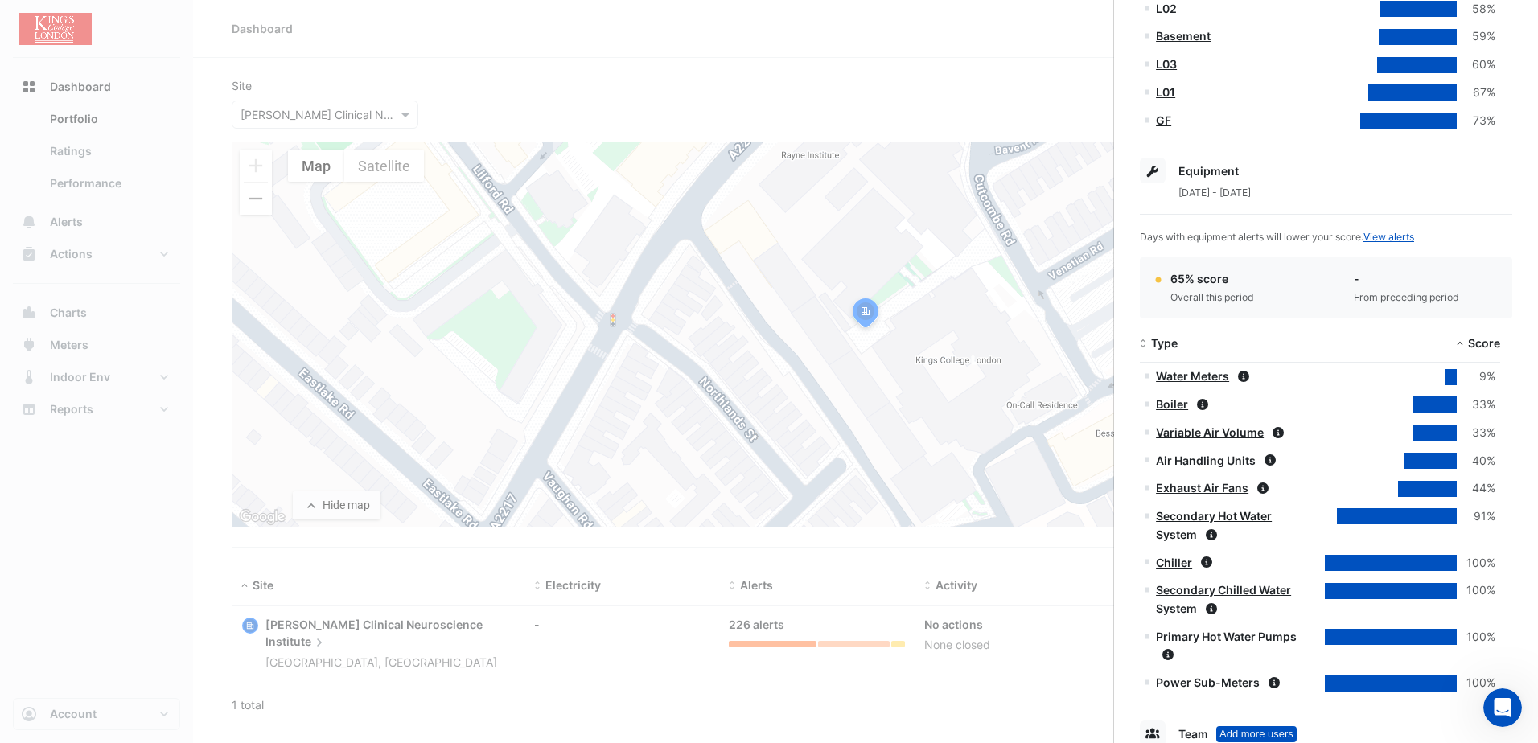
scroll to position [563, 0]
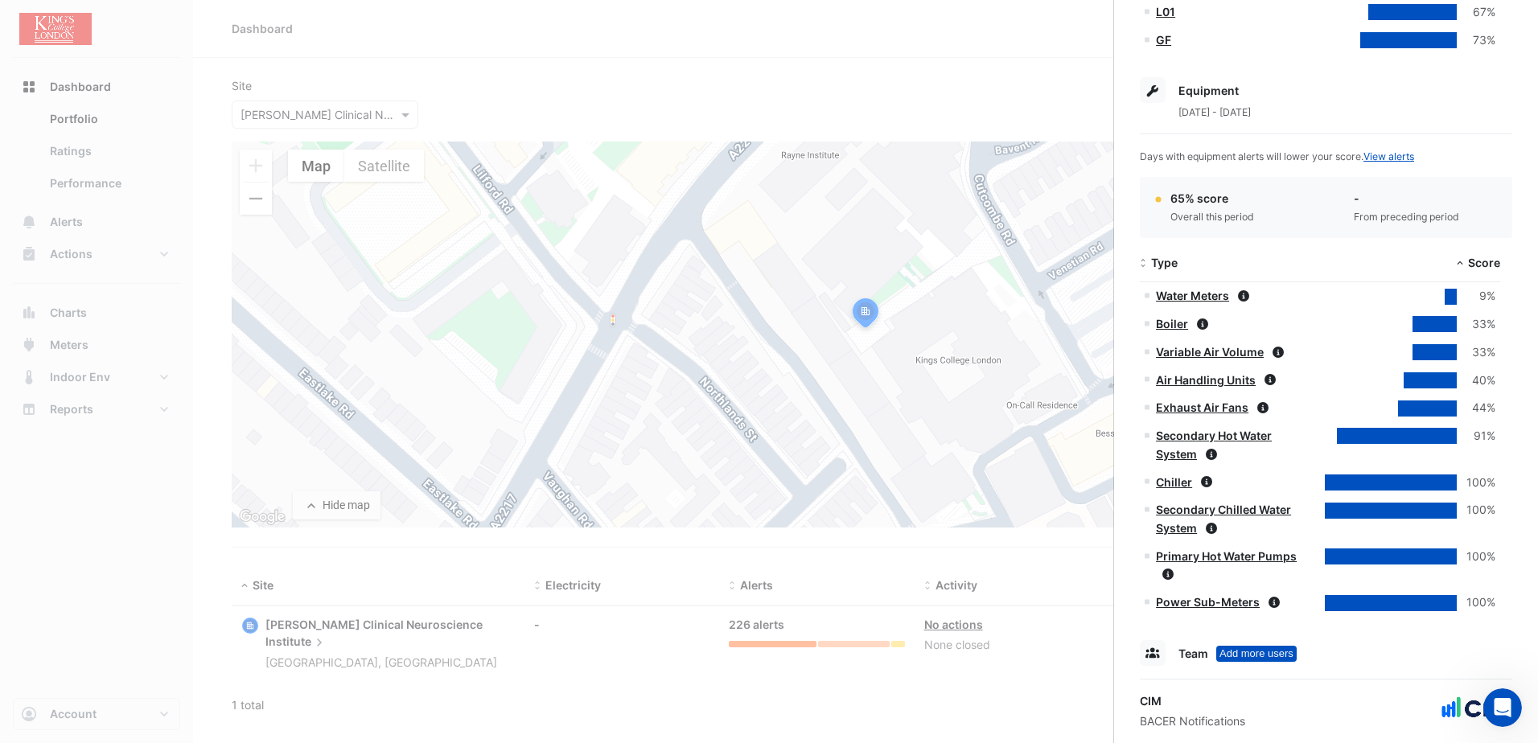
click at [1198, 291] on link "Water Meters" at bounding box center [1192, 296] width 73 height 14
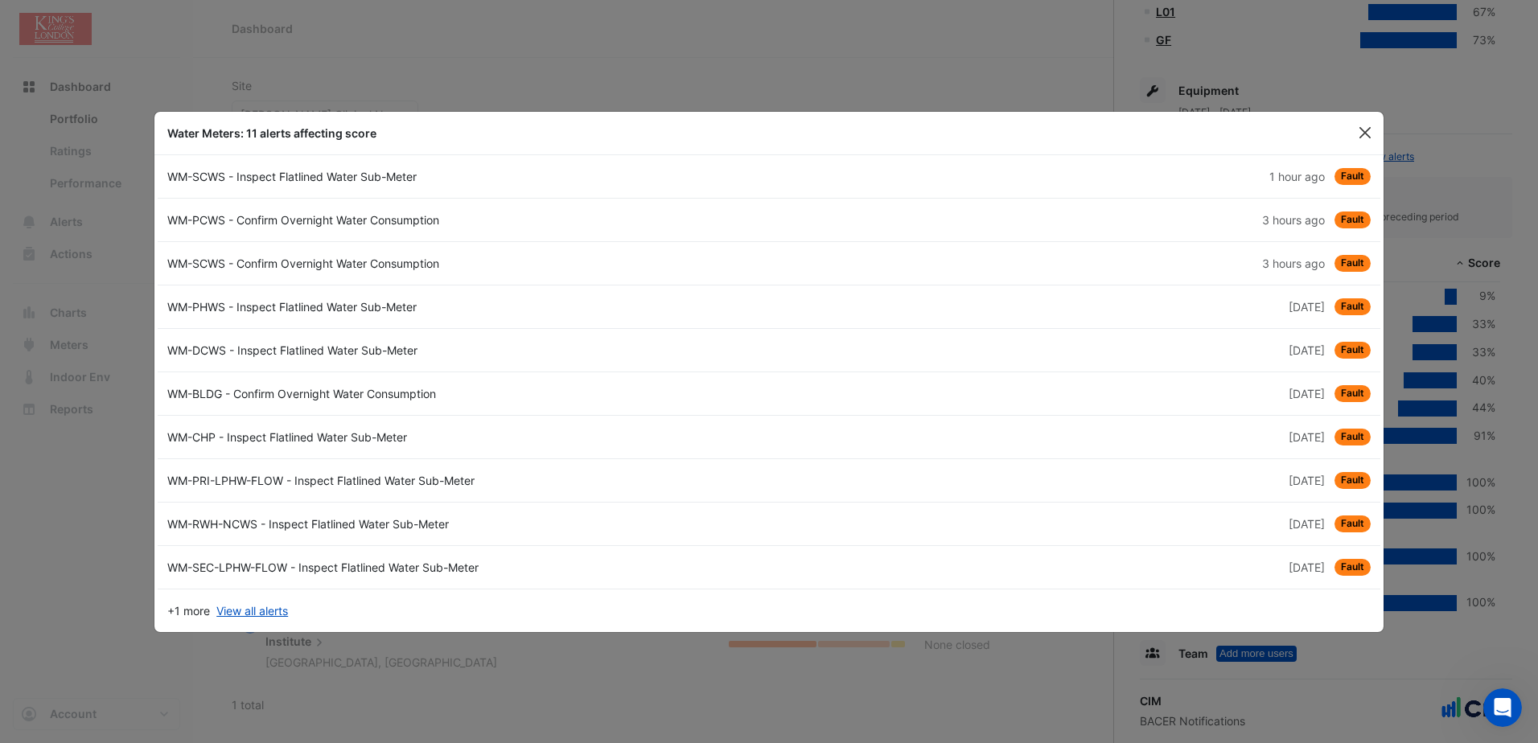
click at [1362, 127] on button "Close" at bounding box center [1365, 133] width 24 height 24
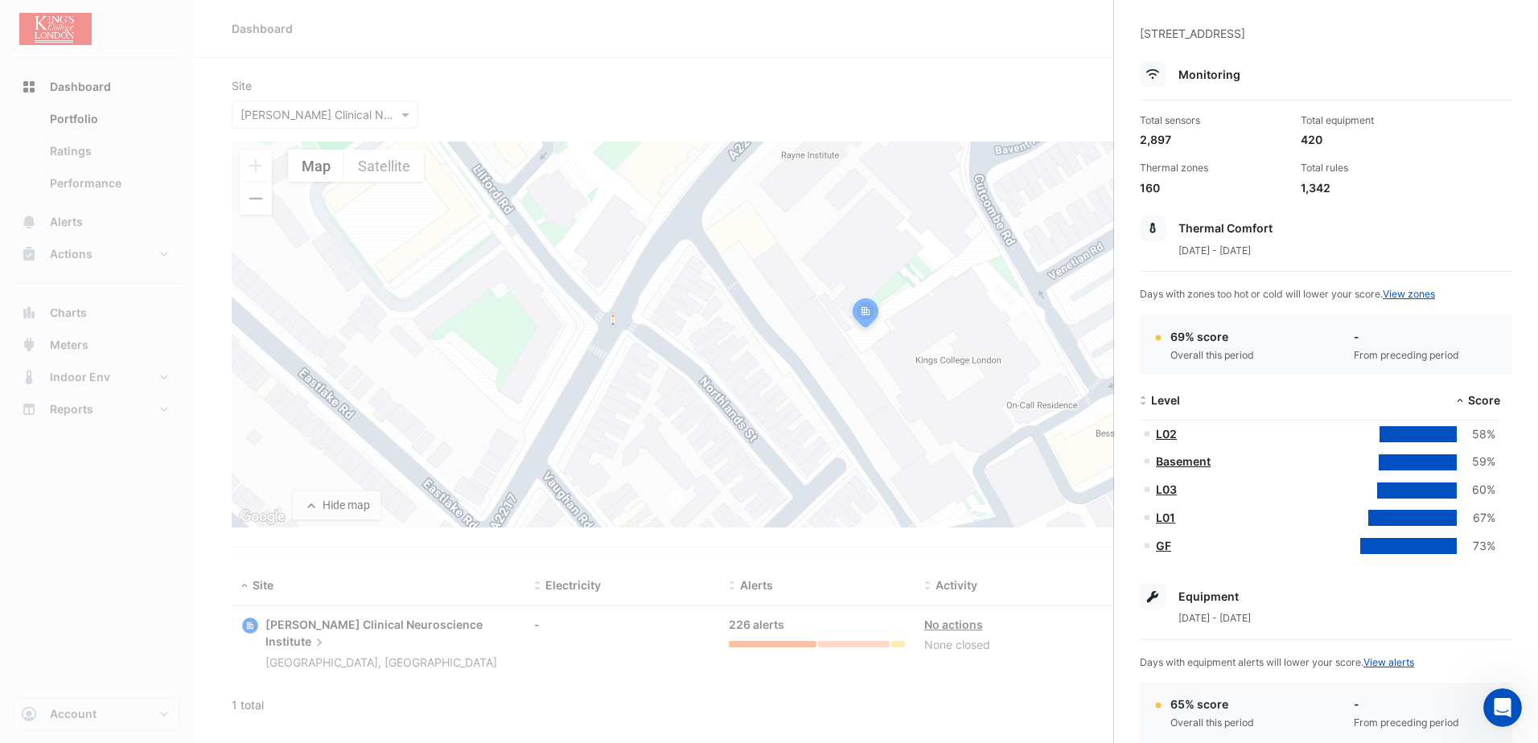
scroll to position [0, 0]
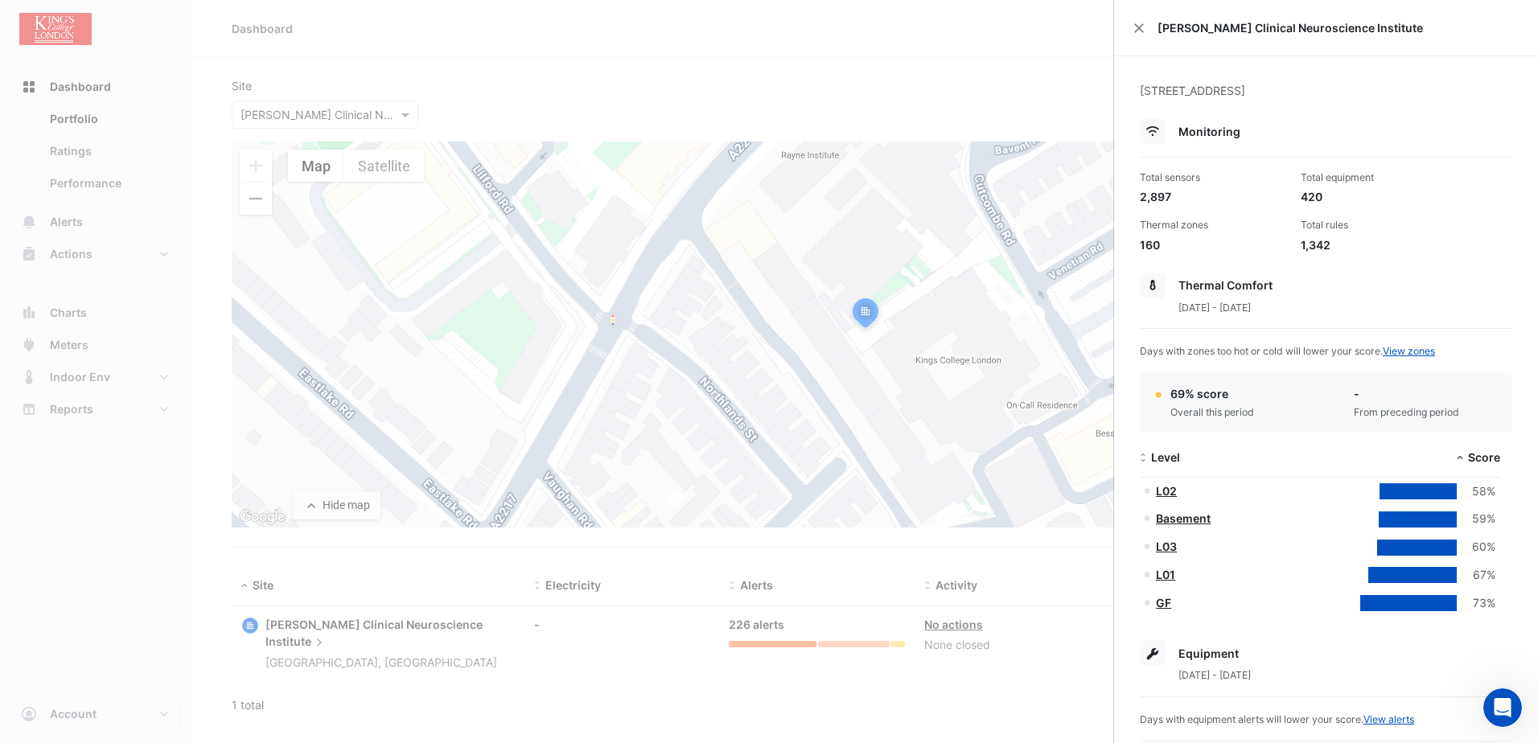
click at [1145, 27] on div "[PERSON_NAME] Clinical Neuroscience Institute" at bounding box center [1326, 28] width 424 height 56
click at [1139, 27] on button "Close" at bounding box center [1138, 28] width 11 height 11
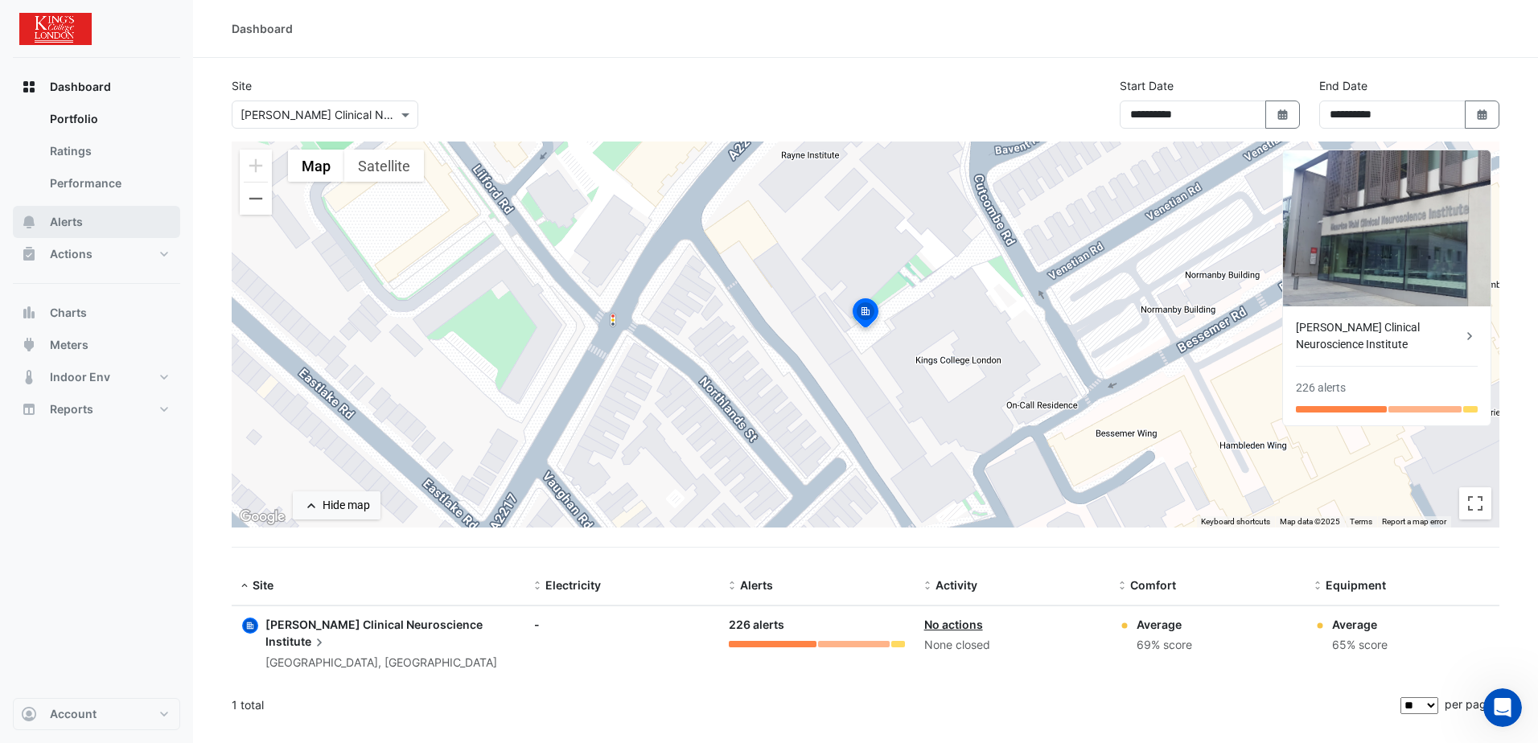
click at [68, 224] on span "Alerts" at bounding box center [66, 222] width 33 height 16
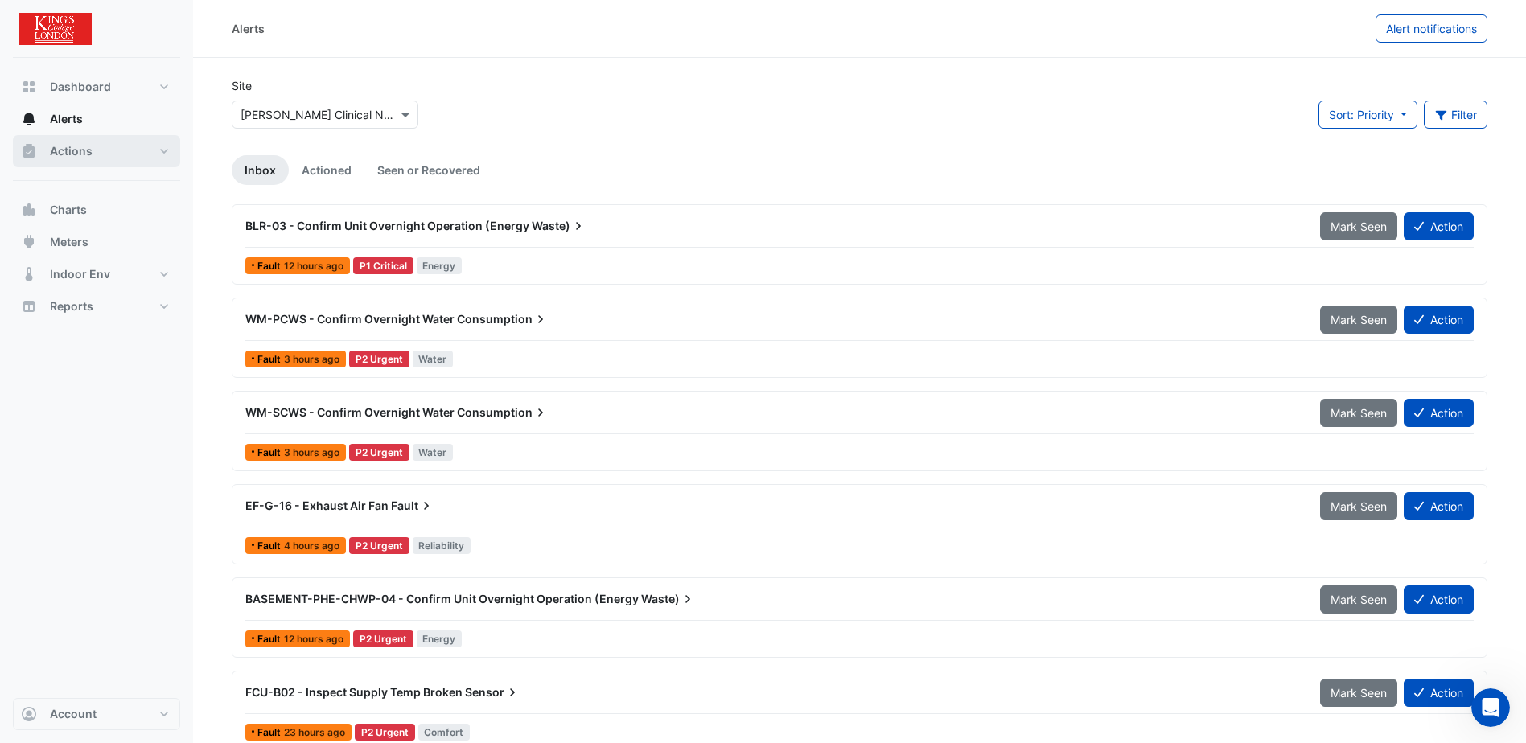
click at [73, 157] on span "Actions" at bounding box center [71, 151] width 43 height 16
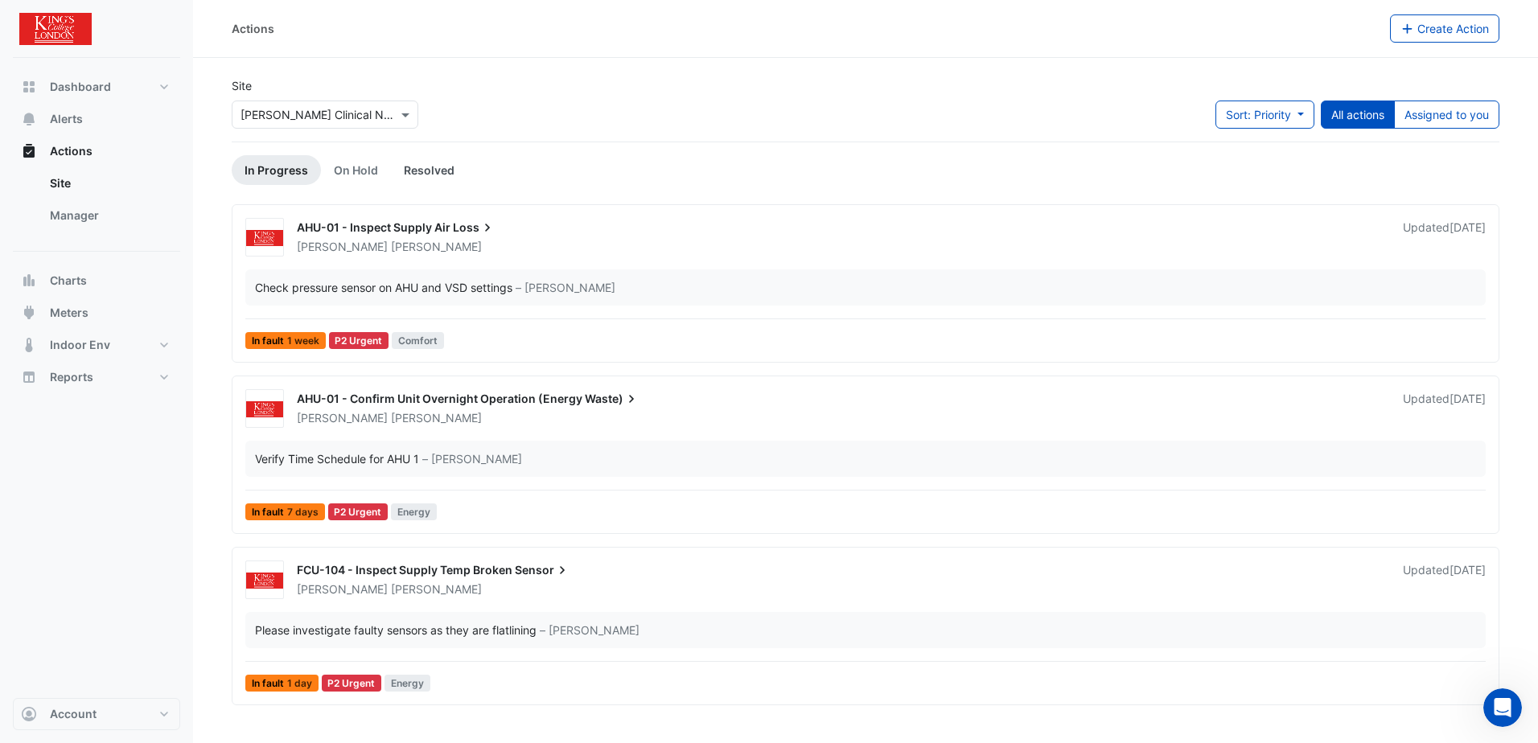
click at [416, 166] on link "Resolved" at bounding box center [429, 170] width 76 height 30
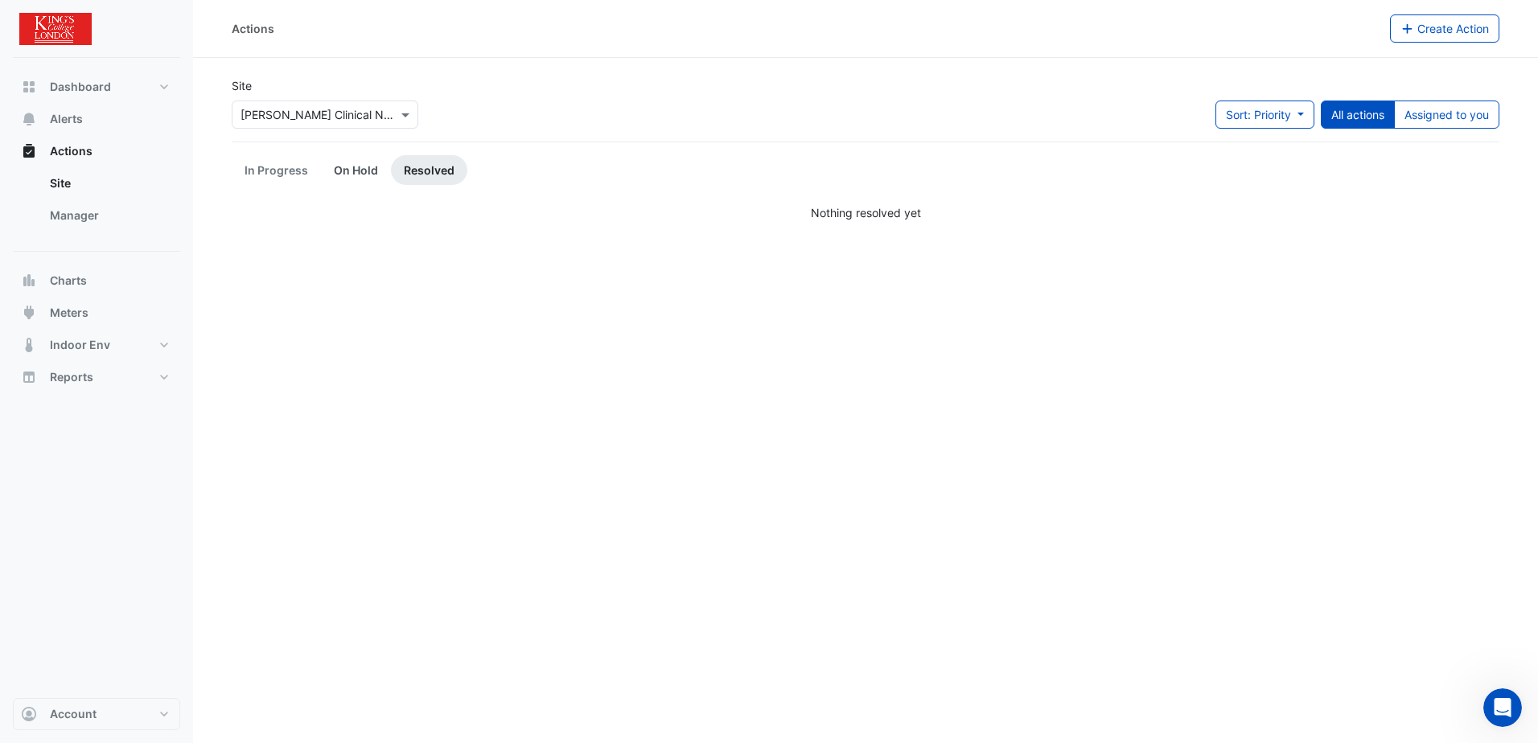
click at [360, 175] on link "On Hold" at bounding box center [356, 170] width 70 height 30
click at [261, 165] on link "In Progress" at bounding box center [276, 170] width 89 height 30
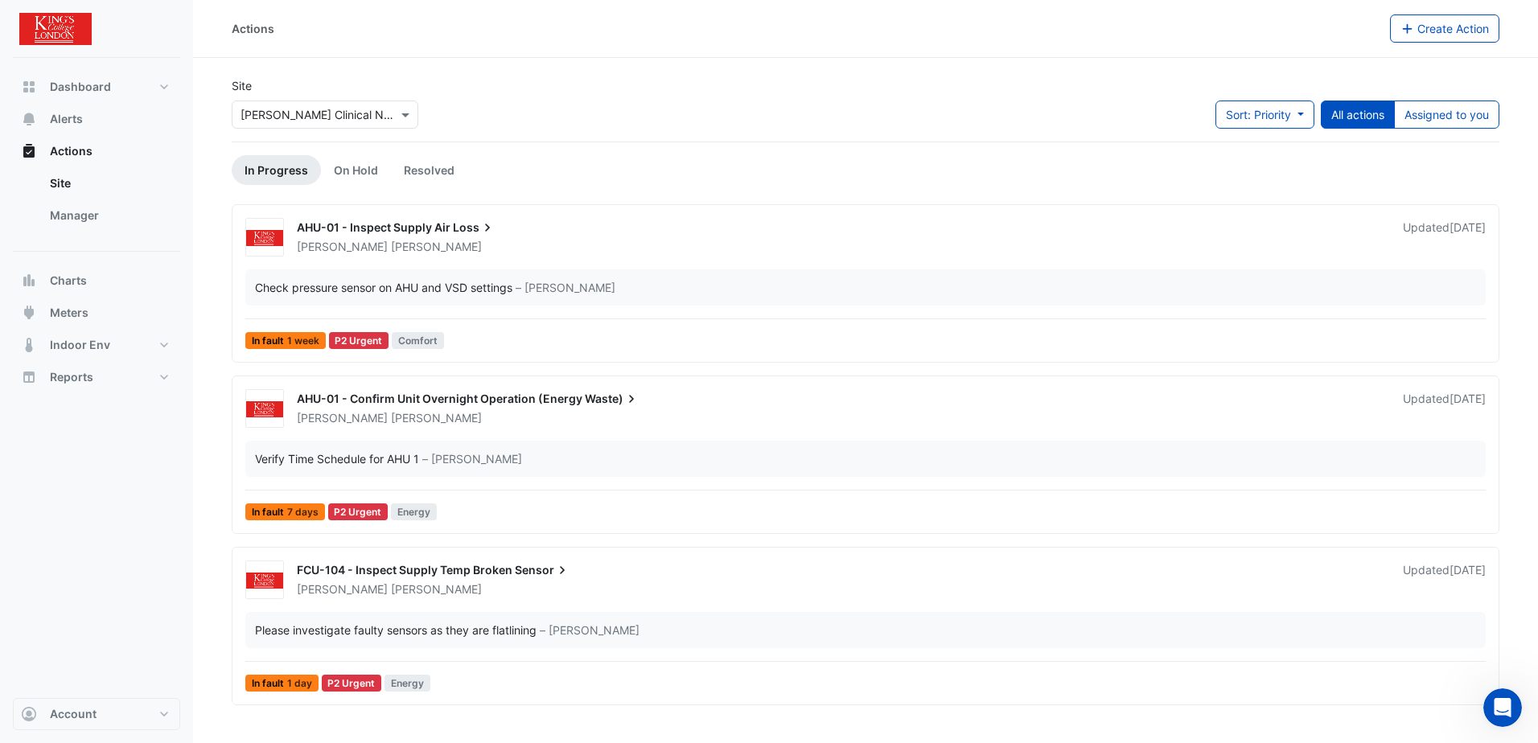
click at [562, 395] on span "AHU-01 - Confirm Unit Overnight Operation (Energy" at bounding box center [440, 399] width 286 height 14
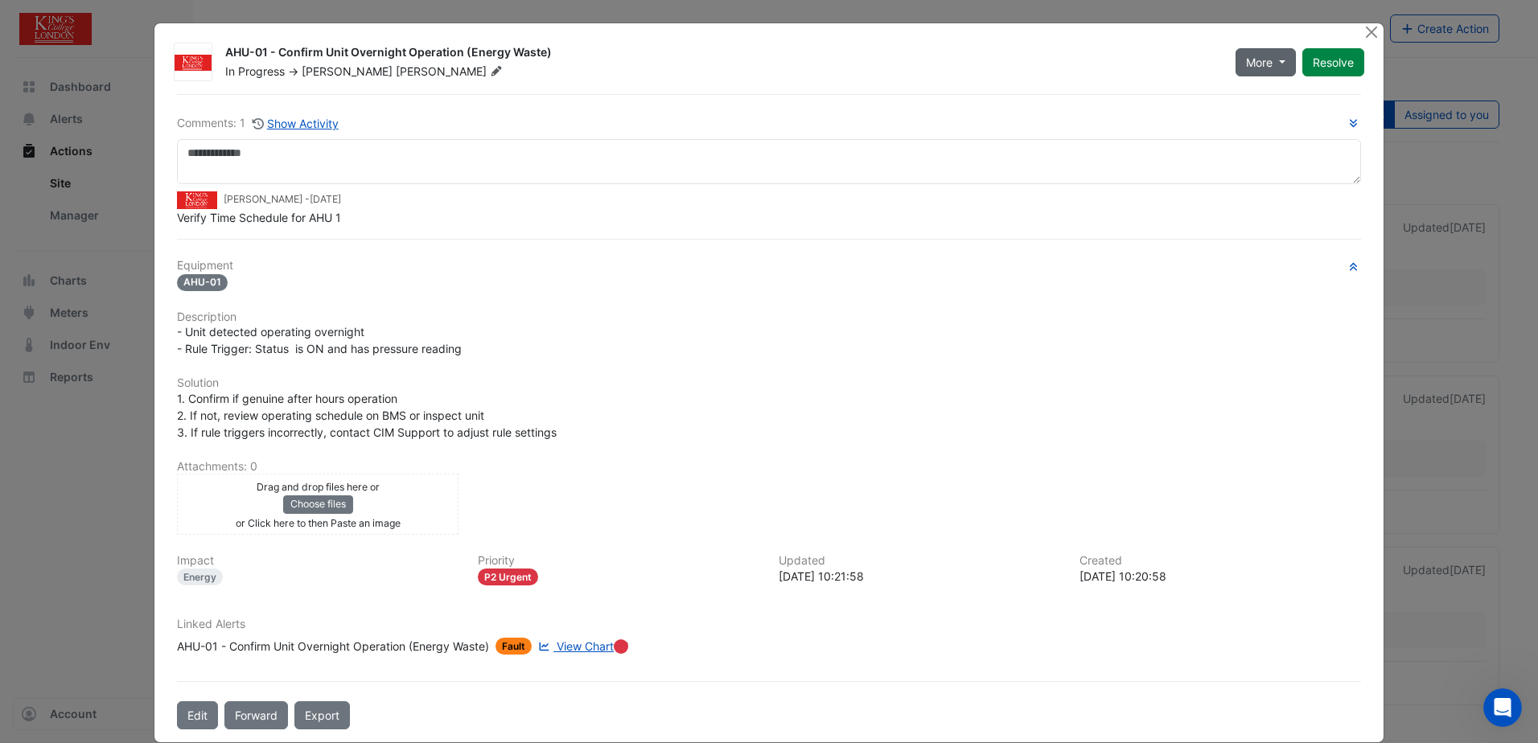
click at [1268, 64] on button "More" at bounding box center [1265, 62] width 60 height 28
click at [1156, 63] on div "AHU-01 - Confirm Unit Overnight Operation (Energy Waste)" at bounding box center [720, 53] width 991 height 19
click at [1363, 34] on button "Close" at bounding box center [1371, 31] width 17 height 17
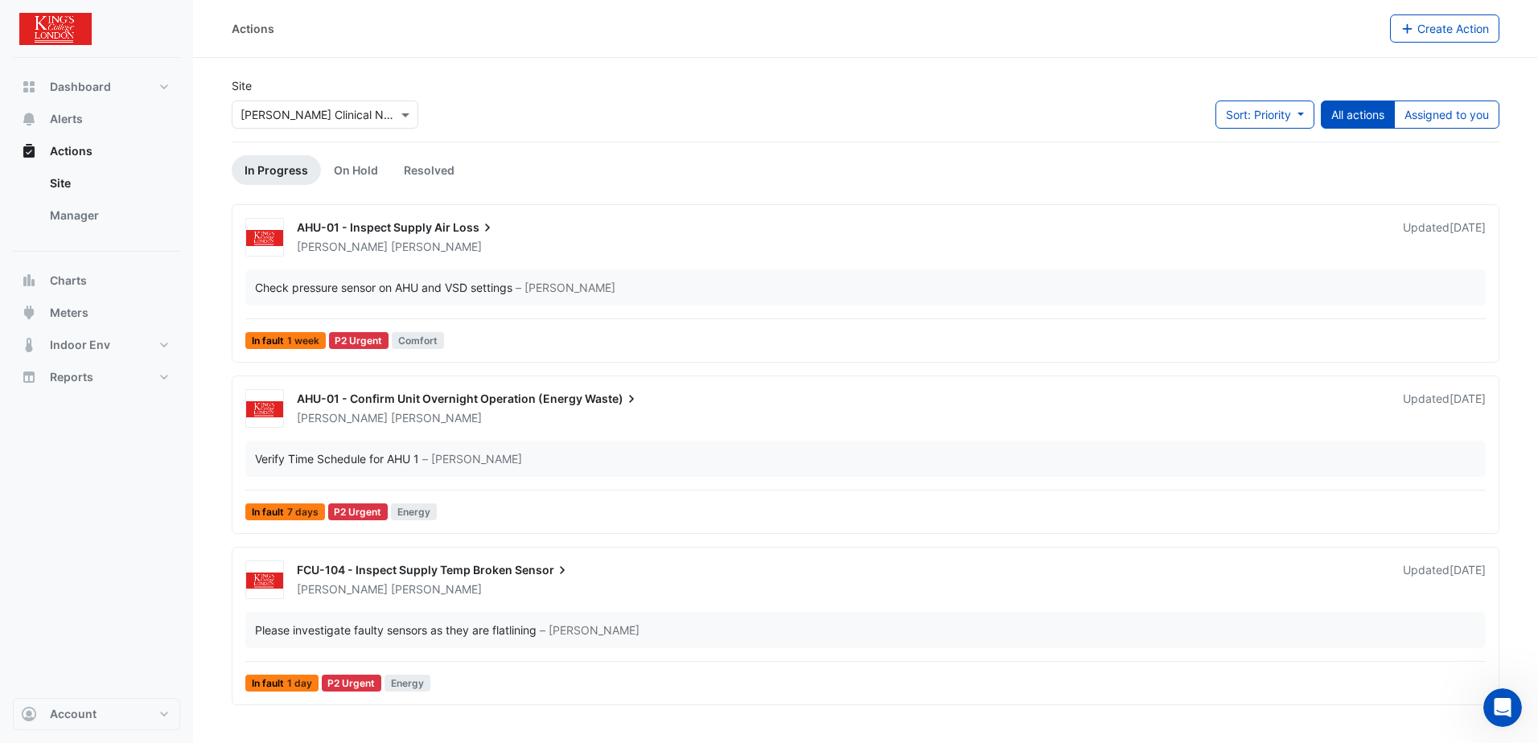
click at [414, 228] on span "AHU-01 - Inspect Supply Air" at bounding box center [374, 227] width 154 height 14
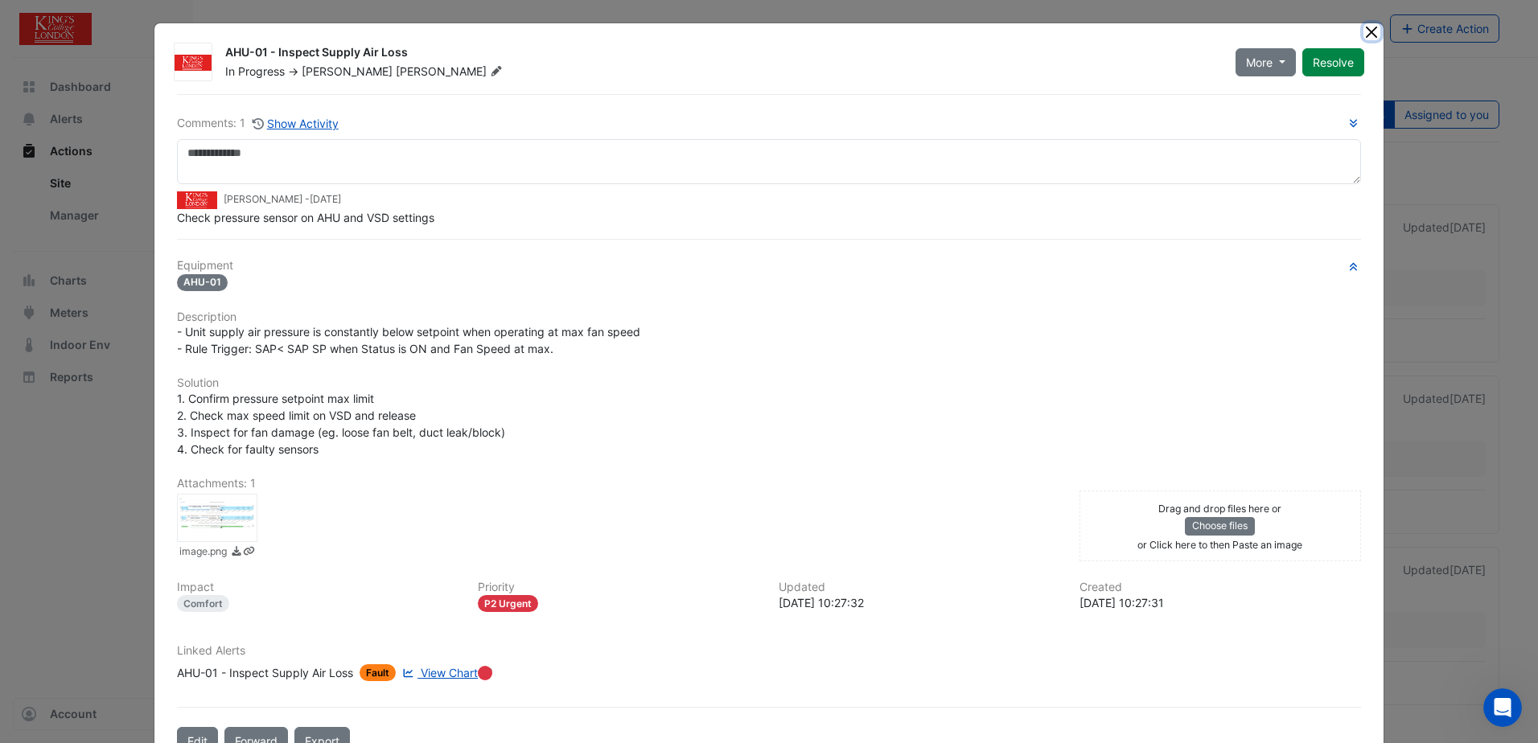
click at [1366, 27] on button "Close" at bounding box center [1371, 31] width 17 height 17
